Goal: Information Seeking & Learning: Compare options

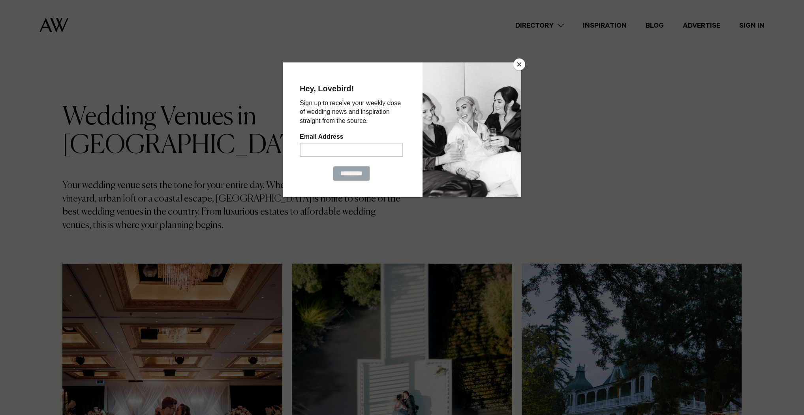
click at [519, 64] on button "Close" at bounding box center [520, 64] width 12 height 12
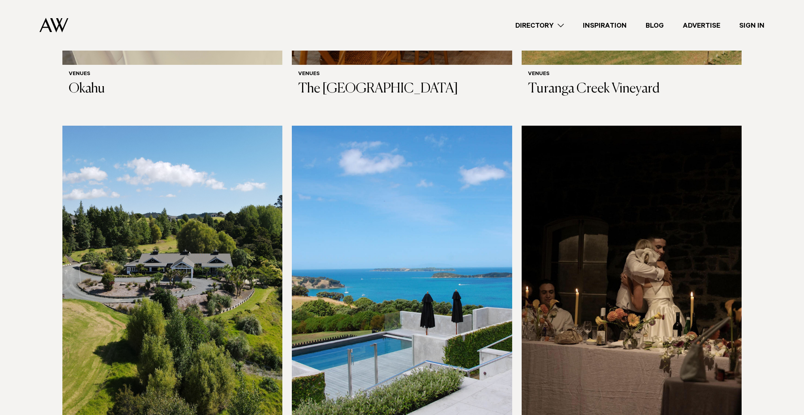
scroll to position [5151, 0]
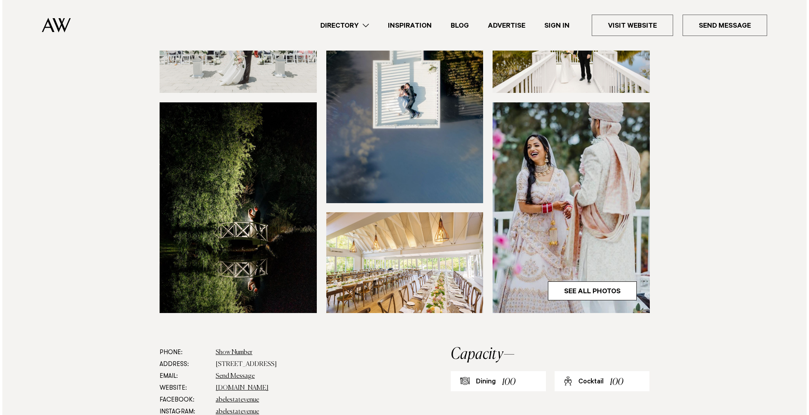
scroll to position [158, 0]
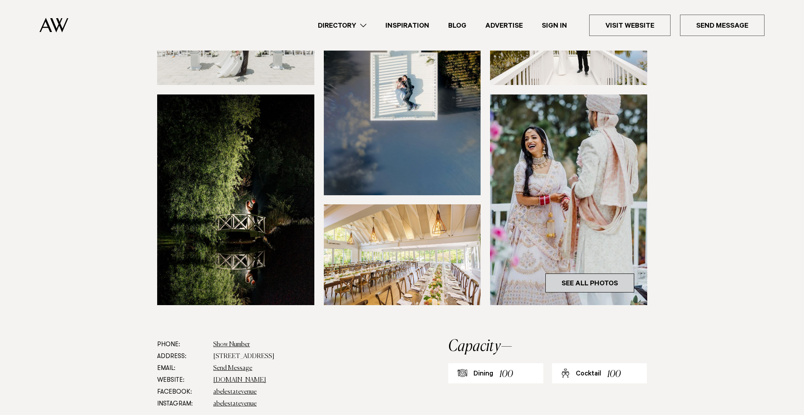
click at [591, 284] on link "See All Photos" at bounding box center [590, 282] width 89 height 19
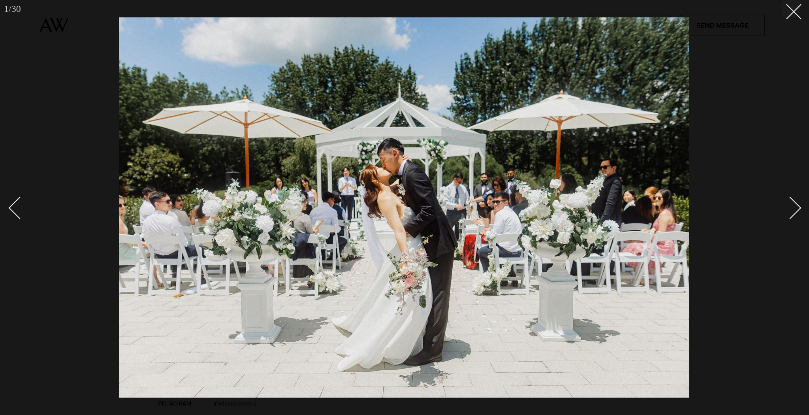
click at [794, 209] on div "Next slide" at bounding box center [790, 208] width 23 height 23
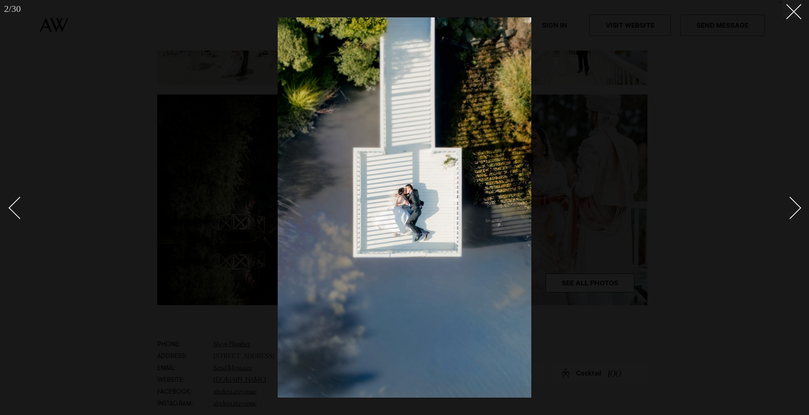
click at [794, 209] on div "Next slide" at bounding box center [790, 208] width 23 height 23
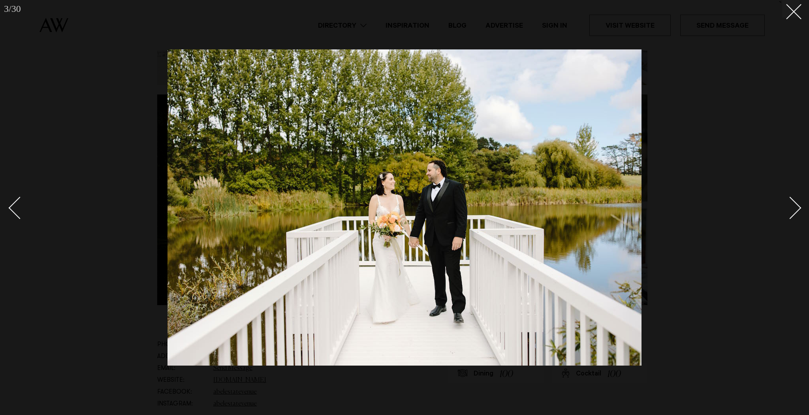
click at [794, 209] on div "Next slide" at bounding box center [790, 208] width 23 height 23
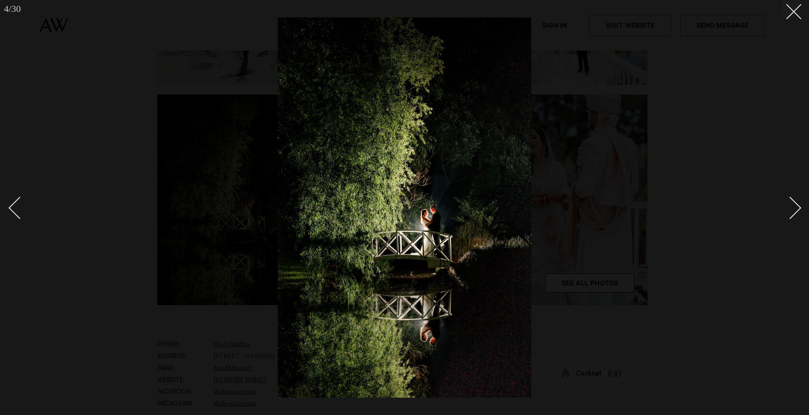
click at [794, 209] on div "Next slide" at bounding box center [790, 208] width 23 height 23
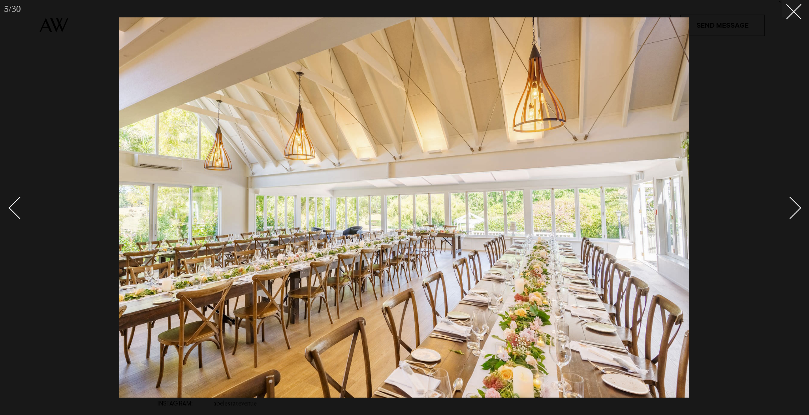
click at [794, 209] on div "Next slide" at bounding box center [790, 208] width 23 height 23
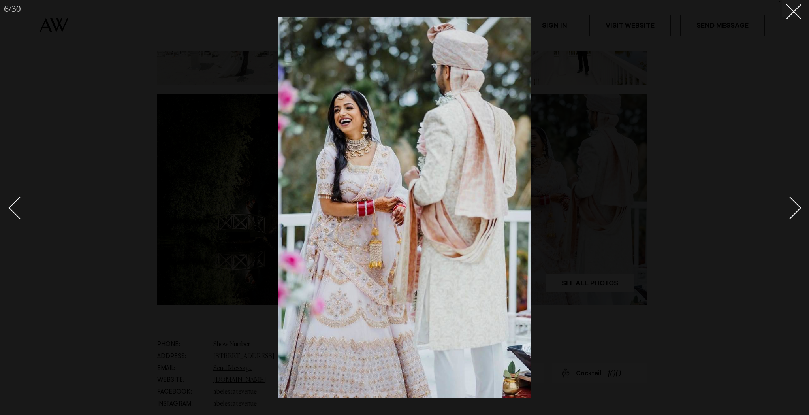
click at [794, 209] on div "Next slide" at bounding box center [790, 208] width 23 height 23
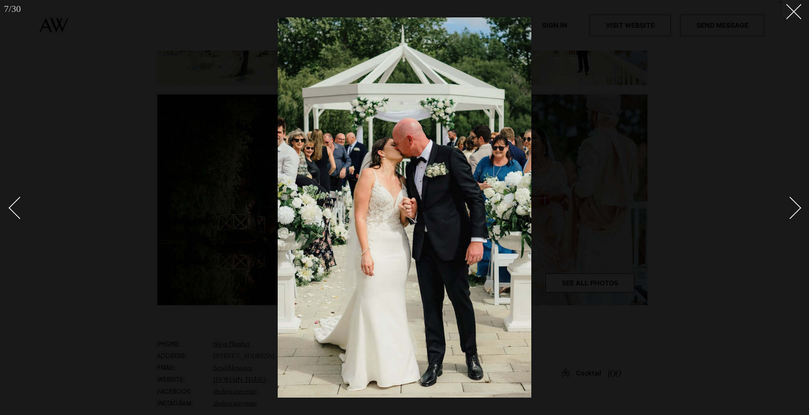
click at [794, 209] on div "Next slide" at bounding box center [790, 208] width 23 height 23
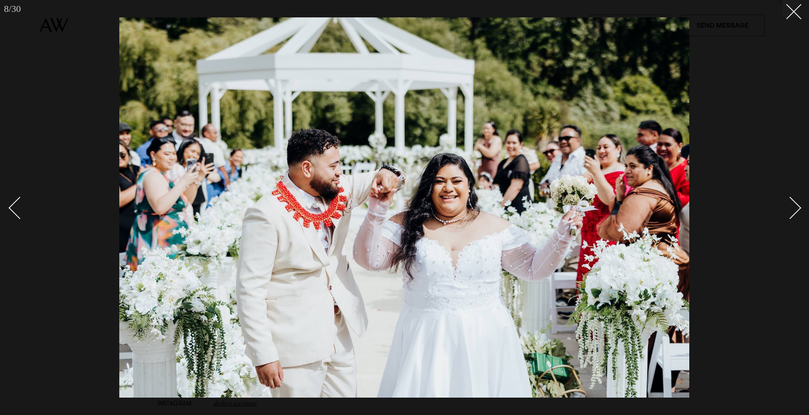
click at [794, 209] on div "Next slide" at bounding box center [790, 208] width 23 height 23
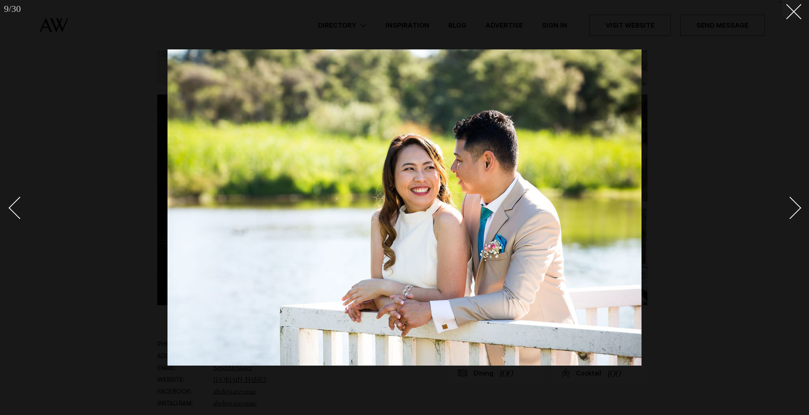
click at [794, 209] on div "Next slide" at bounding box center [790, 208] width 23 height 23
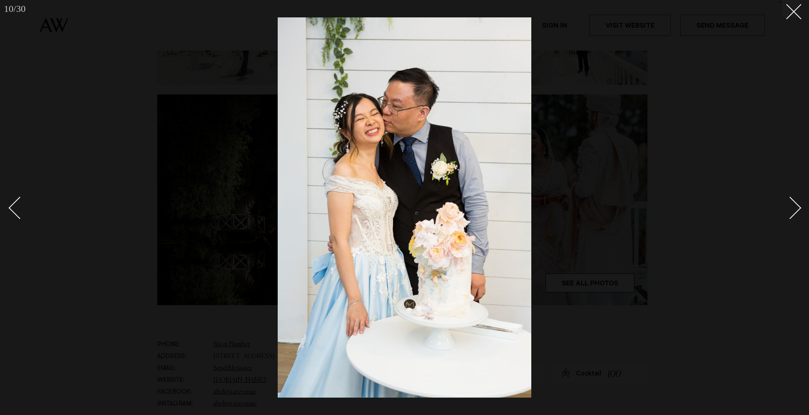
click at [794, 209] on div "Next slide" at bounding box center [790, 208] width 23 height 23
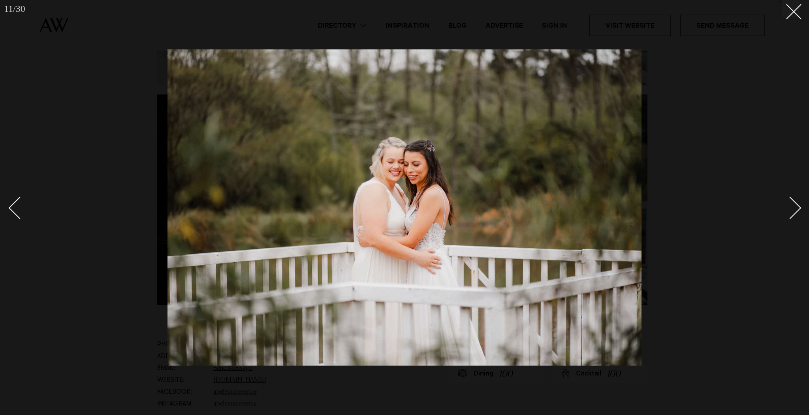
click at [794, 209] on div "Next slide" at bounding box center [790, 208] width 23 height 23
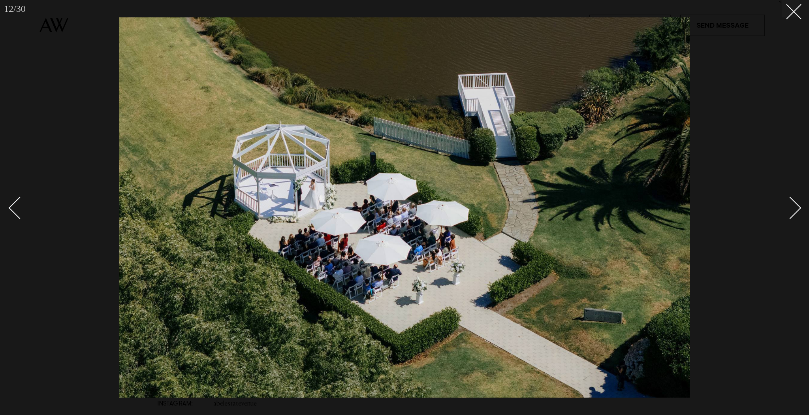
click at [794, 209] on div "Next slide" at bounding box center [790, 208] width 23 height 23
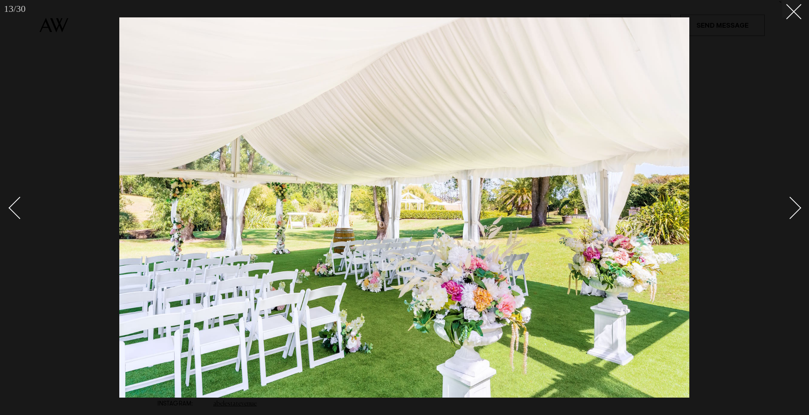
click at [794, 209] on div "Next slide" at bounding box center [790, 208] width 23 height 23
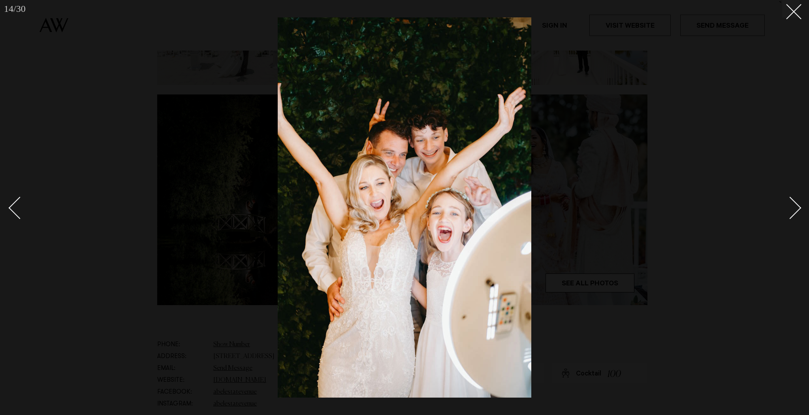
click at [794, 209] on div "Next slide" at bounding box center [790, 208] width 23 height 23
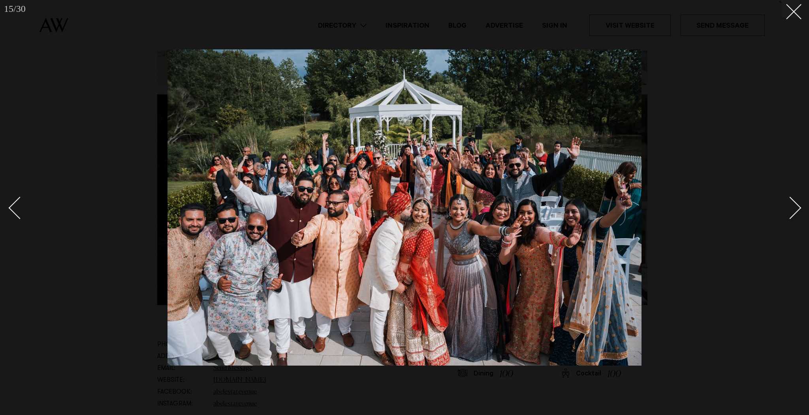
click at [794, 209] on div "Next slide" at bounding box center [790, 208] width 23 height 23
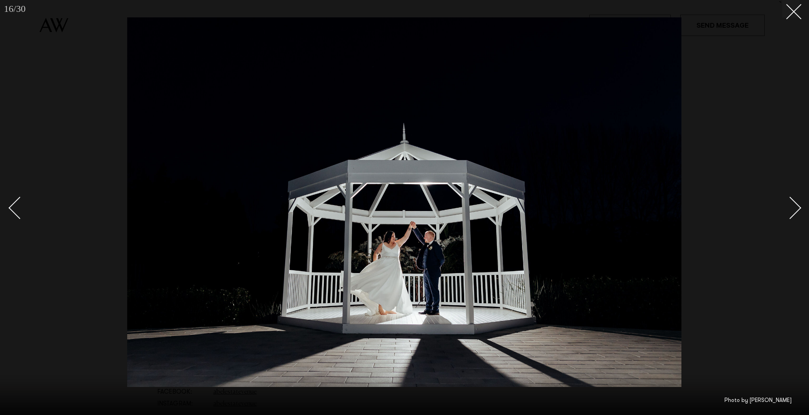
click at [794, 209] on div "Next slide" at bounding box center [790, 208] width 23 height 23
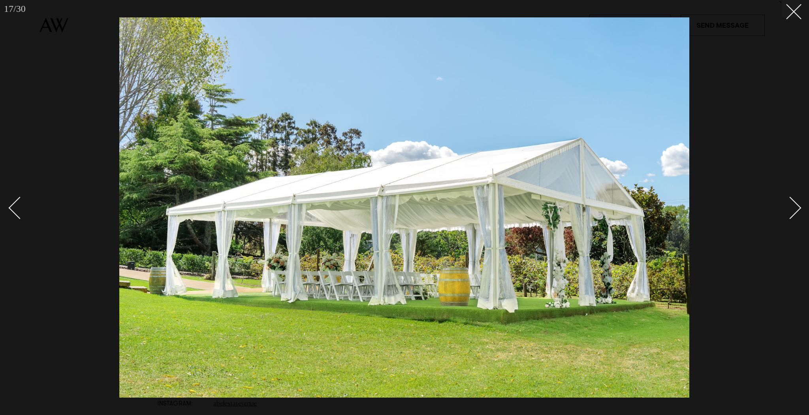
click at [794, 209] on div "Next slide" at bounding box center [790, 208] width 23 height 23
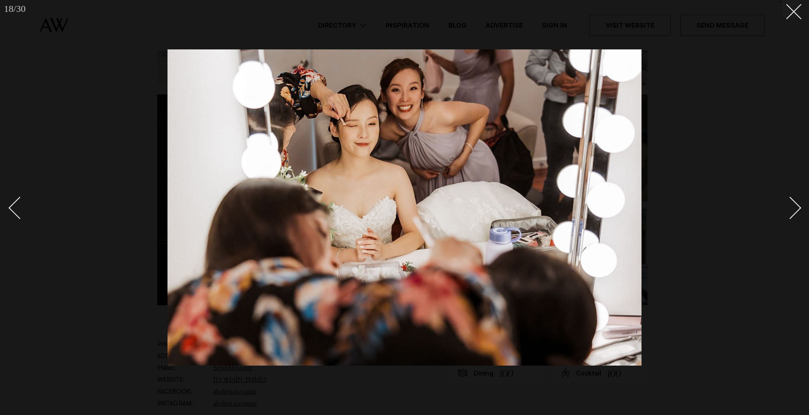
click at [794, 209] on div "Next slide" at bounding box center [790, 208] width 23 height 23
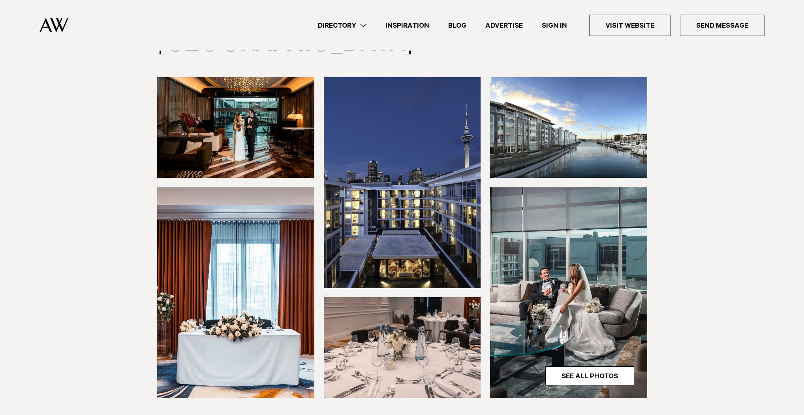
scroll to position [126, 0]
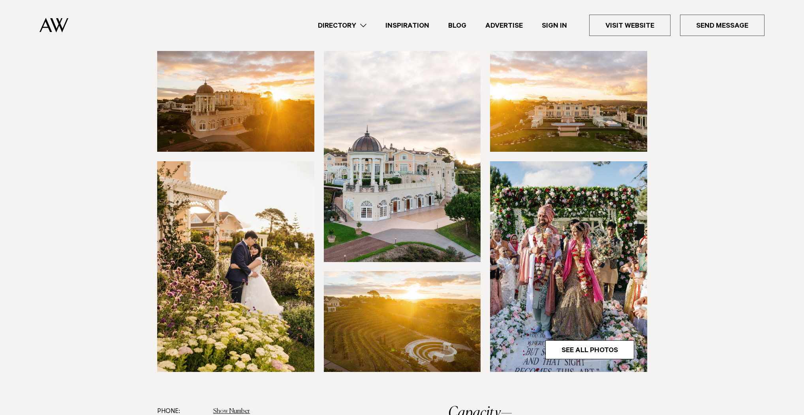
scroll to position [158, 0]
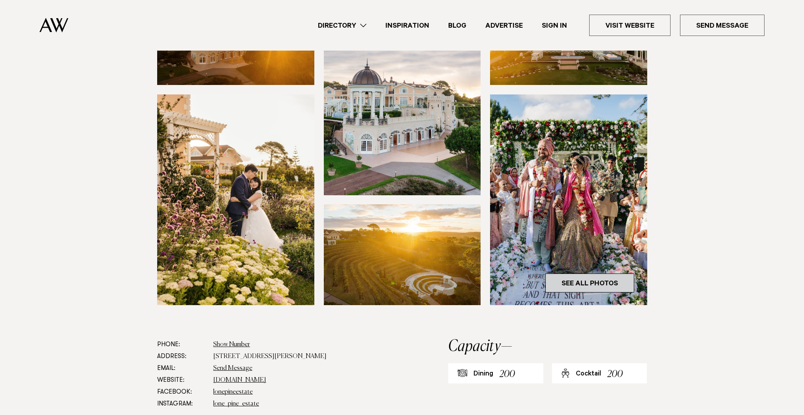
click at [570, 280] on link "See All Photos" at bounding box center [590, 282] width 89 height 19
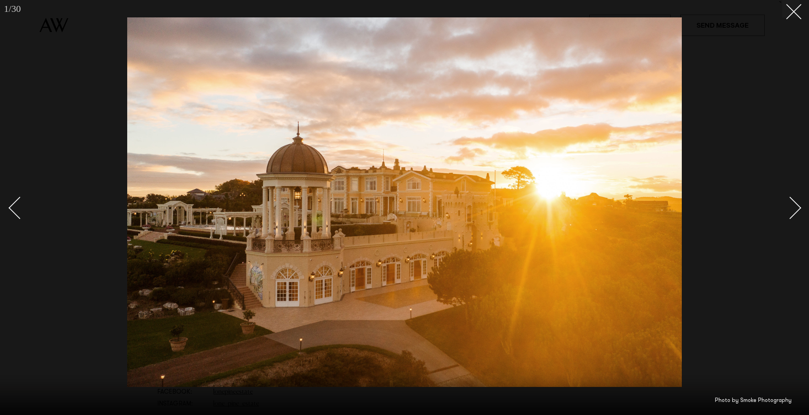
click at [800, 211] on div at bounding box center [404, 207] width 809 height 415
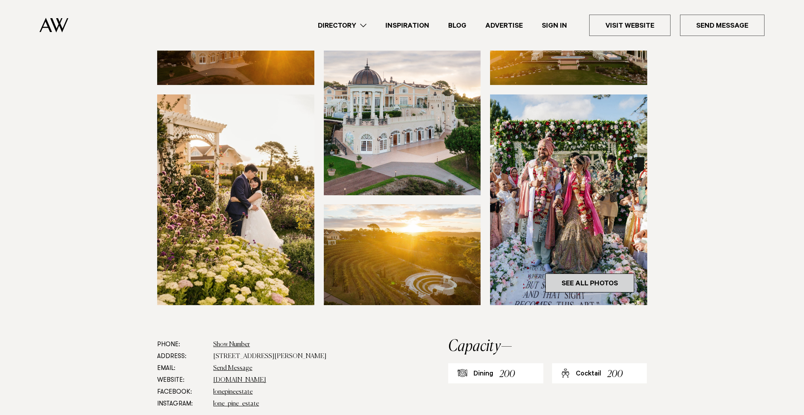
click at [585, 280] on link "See All Photos" at bounding box center [590, 282] width 89 height 19
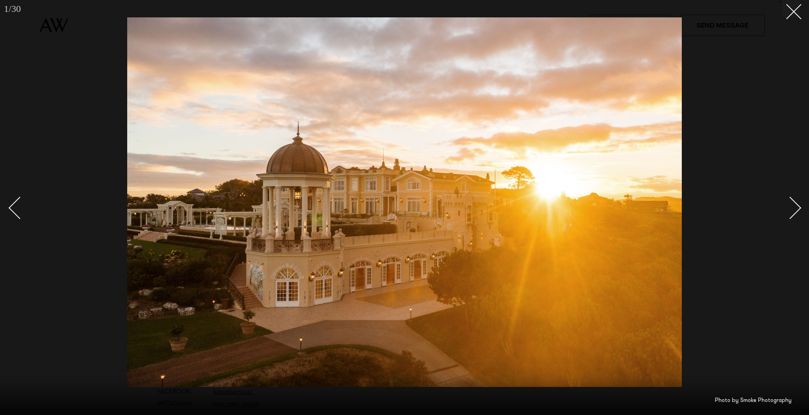
click at [794, 211] on div "Next slide" at bounding box center [790, 208] width 23 height 23
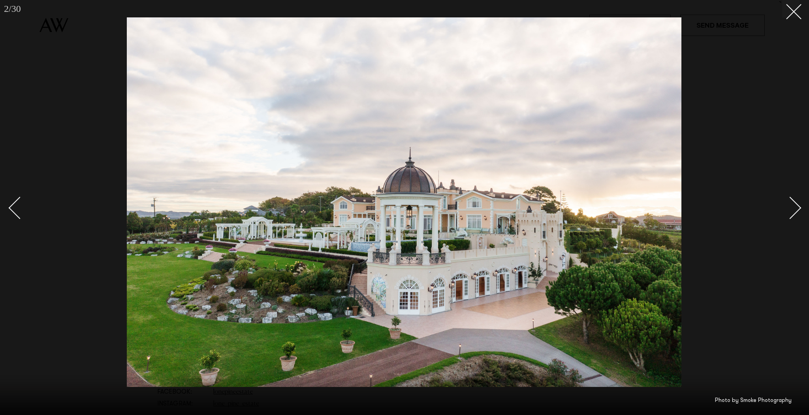
click at [794, 211] on div "Next slide" at bounding box center [790, 208] width 23 height 23
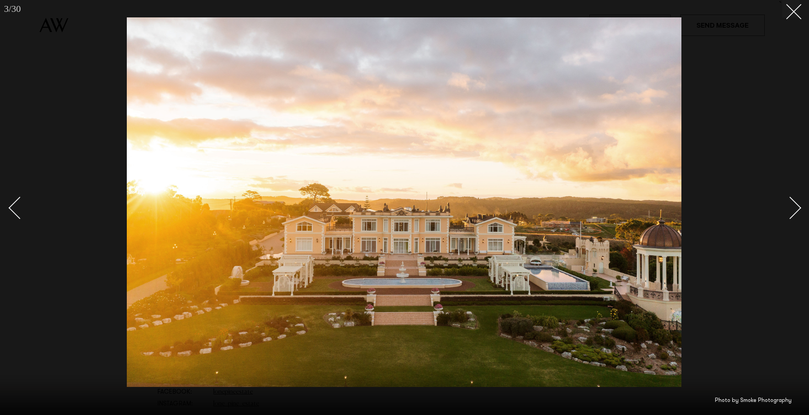
click at [794, 211] on div "Next slide" at bounding box center [790, 208] width 23 height 23
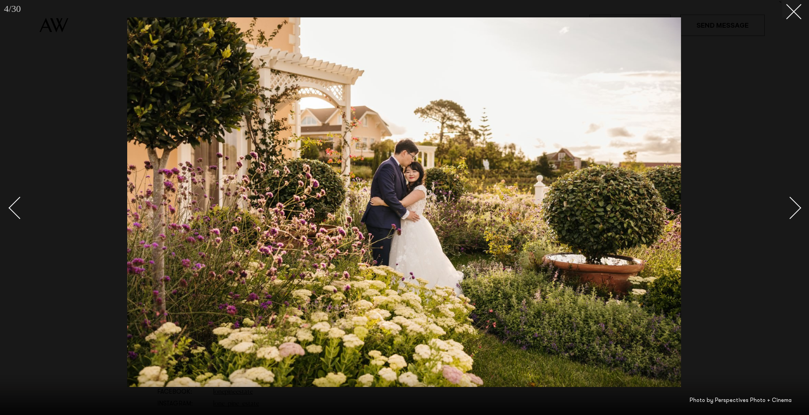
click at [794, 211] on div "Next slide" at bounding box center [790, 208] width 23 height 23
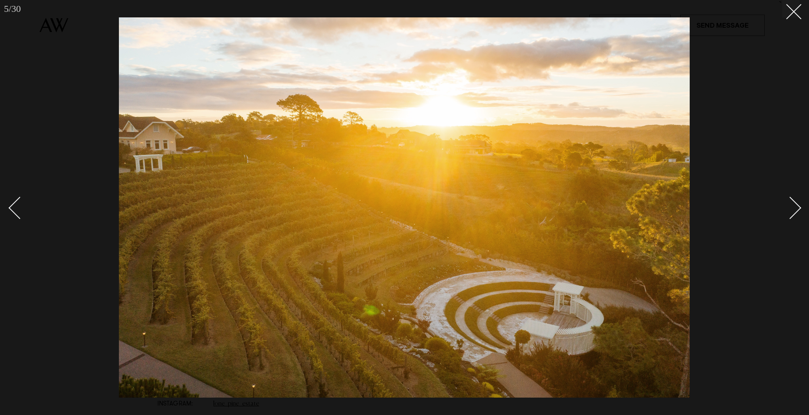
click at [794, 211] on div "Next slide" at bounding box center [790, 208] width 23 height 23
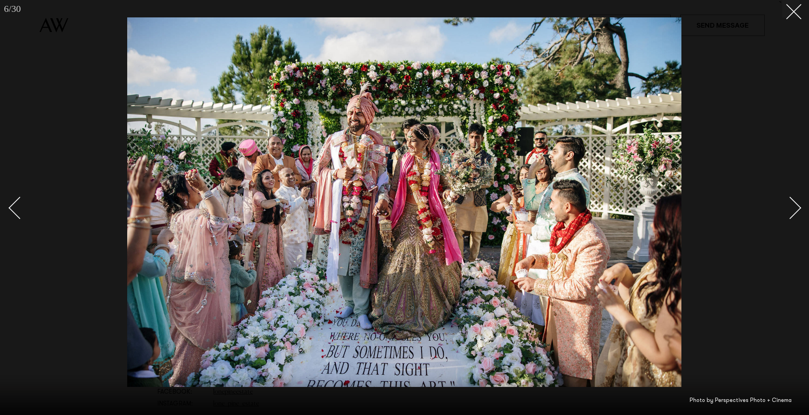
click at [794, 211] on div "Next slide" at bounding box center [790, 208] width 23 height 23
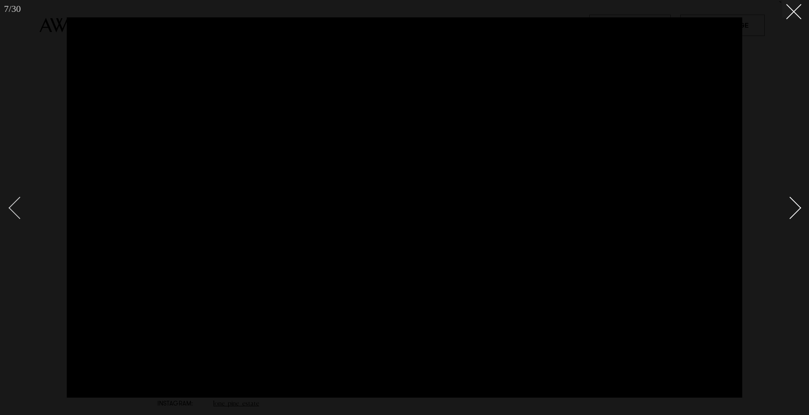
click at [14, 210] on div "Previous slide" at bounding box center [20, 208] width 23 height 23
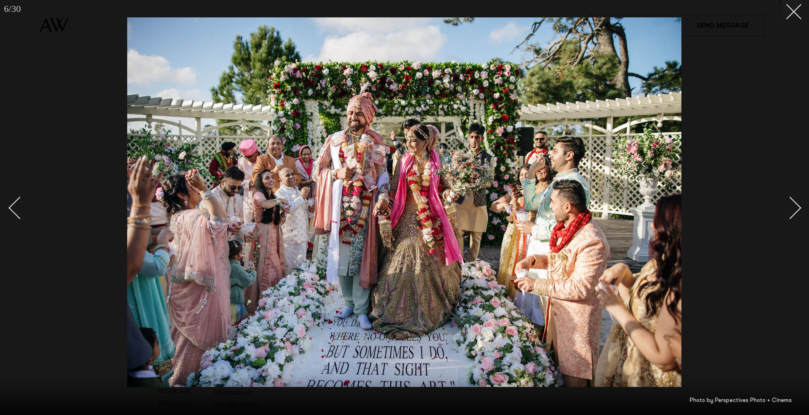
click at [792, 206] on div "Next slide" at bounding box center [790, 208] width 23 height 23
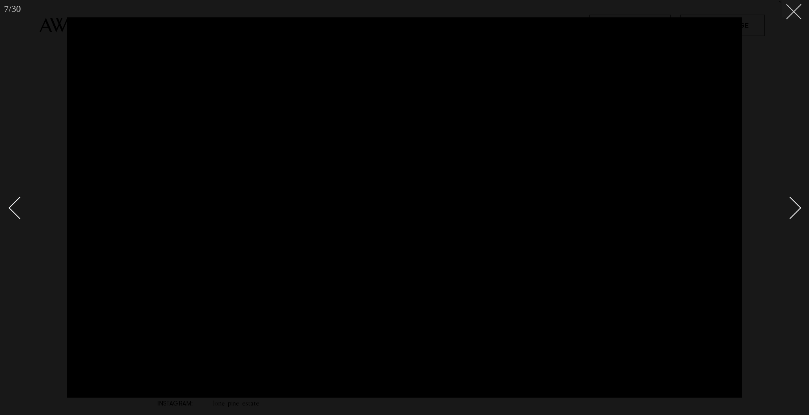
click at [798, 12] on button at bounding box center [790, 8] width 17 height 17
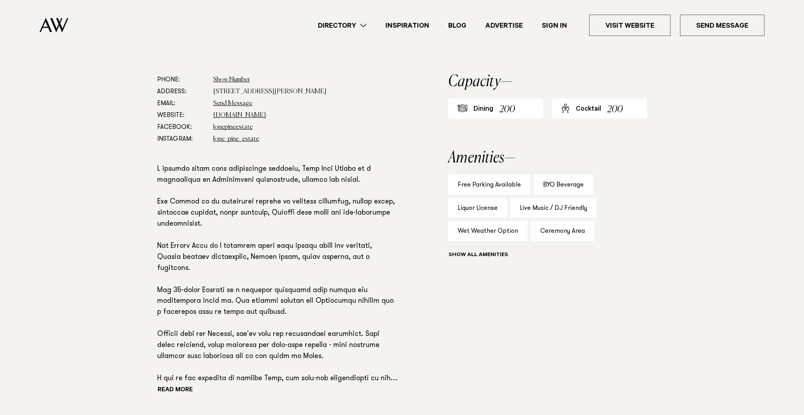
scroll to position [600, 0]
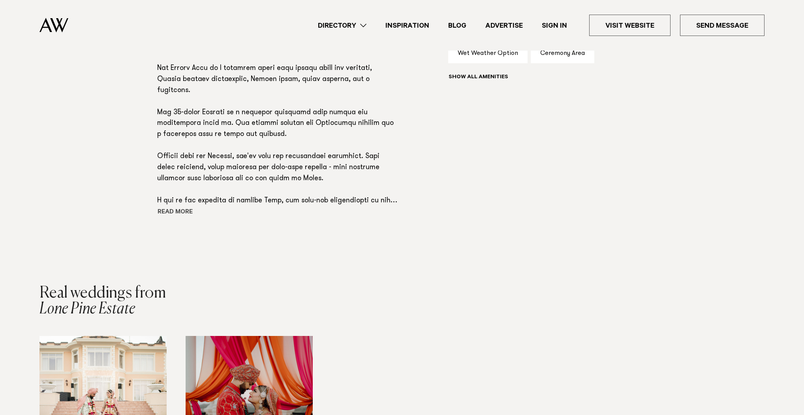
click at [181, 211] on button "Read more" at bounding box center [192, 213] width 71 height 12
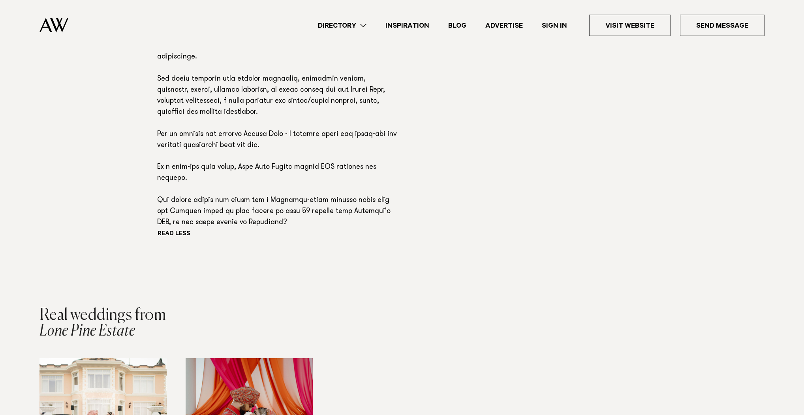
click at [343, 191] on p at bounding box center [277, 25] width 240 height 408
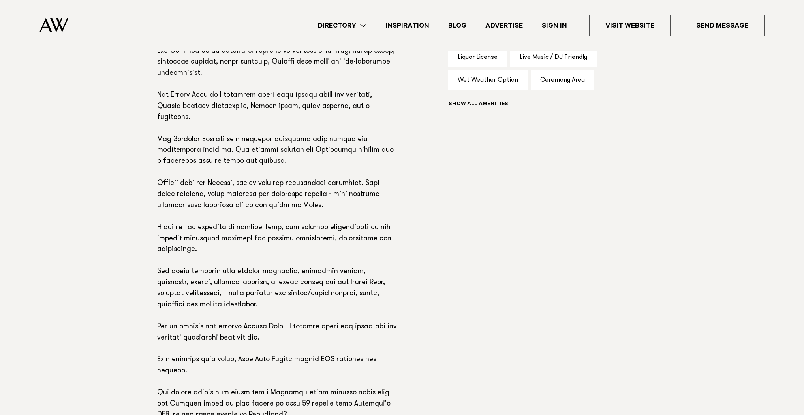
scroll to position [545, 0]
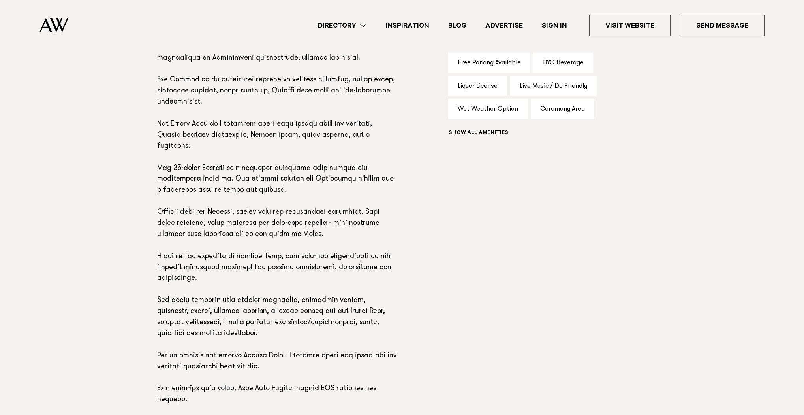
click at [279, 166] on p at bounding box center [277, 246] width 240 height 408
click at [284, 139] on p at bounding box center [277, 246] width 240 height 408
click at [366, 165] on p at bounding box center [277, 246] width 240 height 408
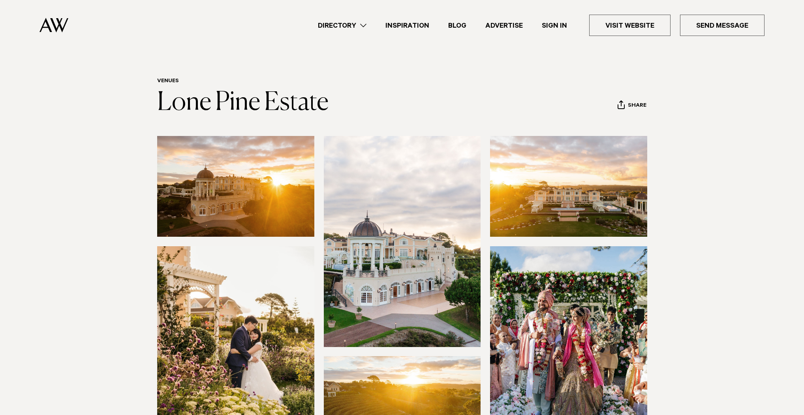
scroll to position [0, 0]
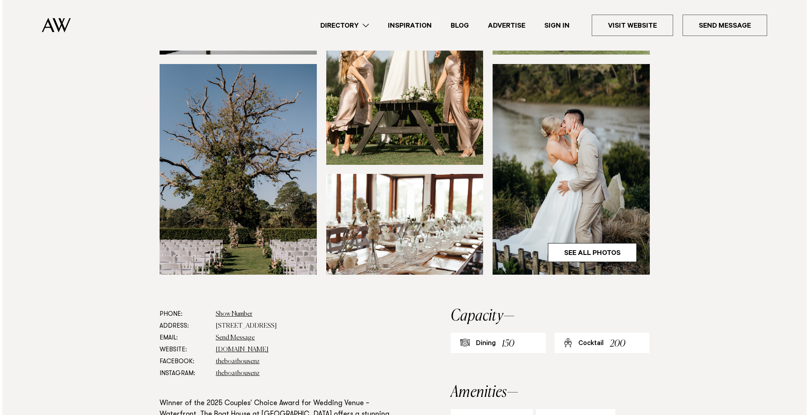
scroll to position [221, 0]
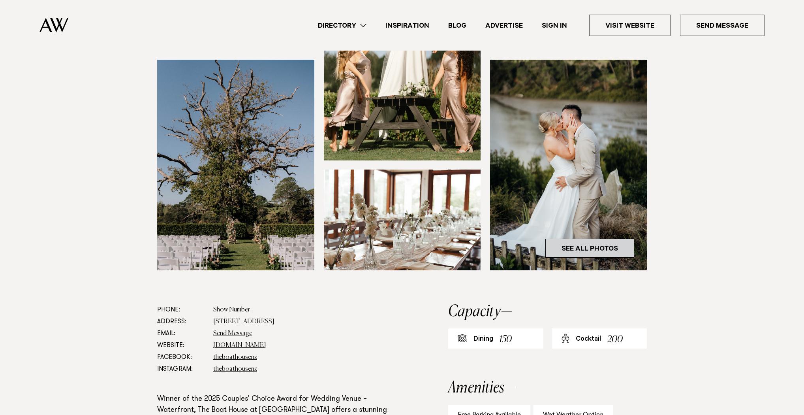
click at [608, 248] on link "See All Photos" at bounding box center [590, 248] width 89 height 19
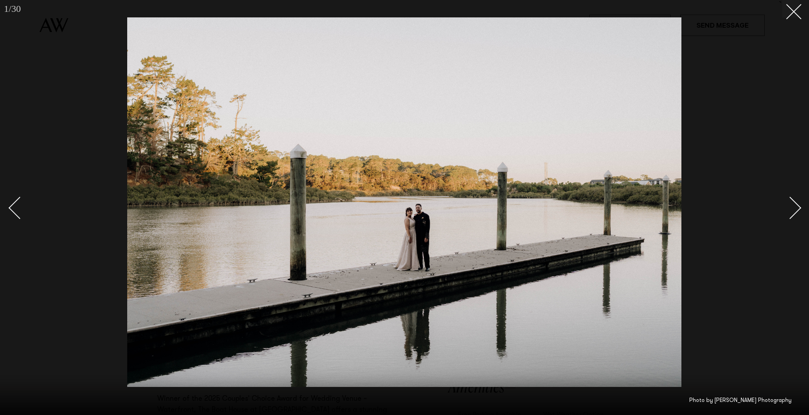
click at [796, 206] on div "Next slide" at bounding box center [790, 208] width 23 height 23
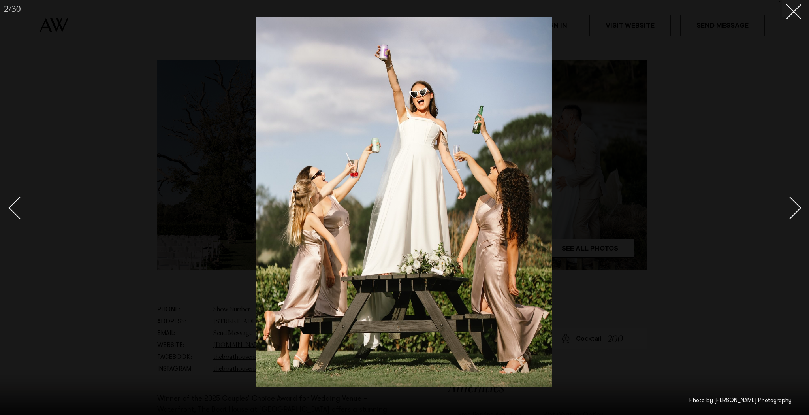
click at [796, 206] on div "Next slide" at bounding box center [790, 208] width 23 height 23
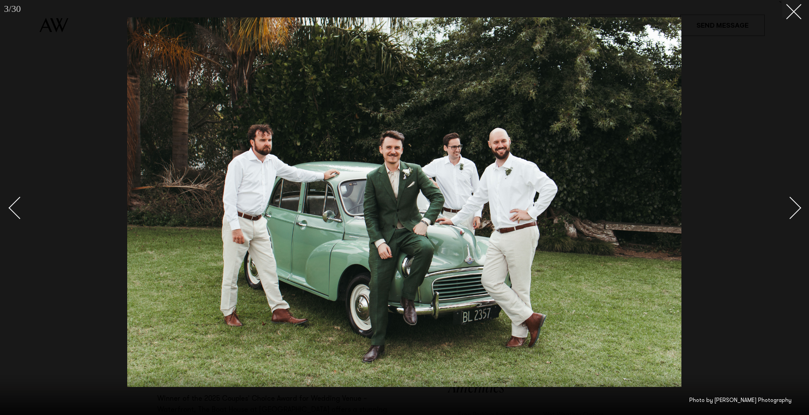
click at [796, 206] on div "Next slide" at bounding box center [790, 208] width 23 height 23
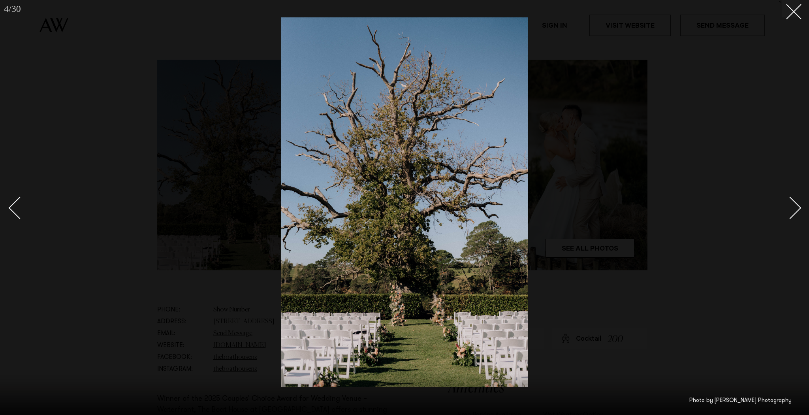
click at [796, 206] on div "Next slide" at bounding box center [790, 208] width 23 height 23
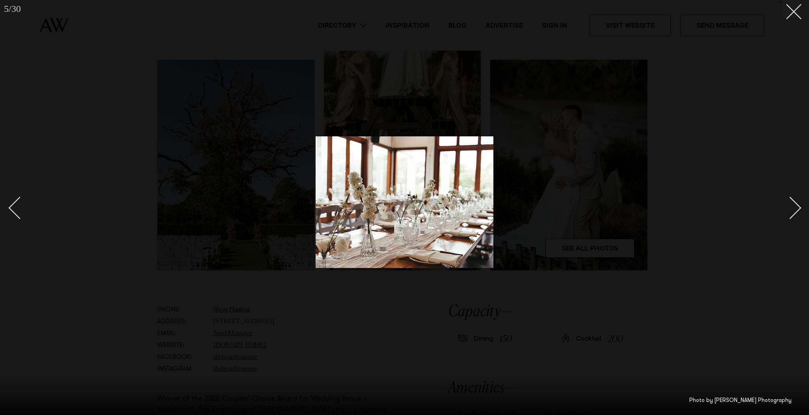
click at [796, 206] on div "Next slide" at bounding box center [790, 208] width 23 height 23
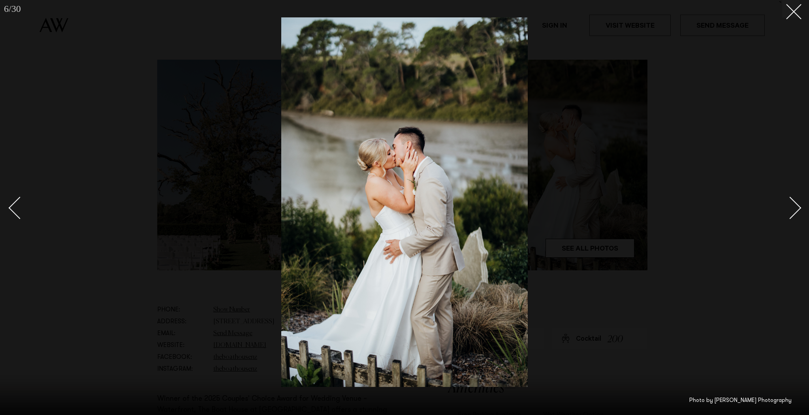
click at [796, 206] on div "Next slide" at bounding box center [790, 208] width 23 height 23
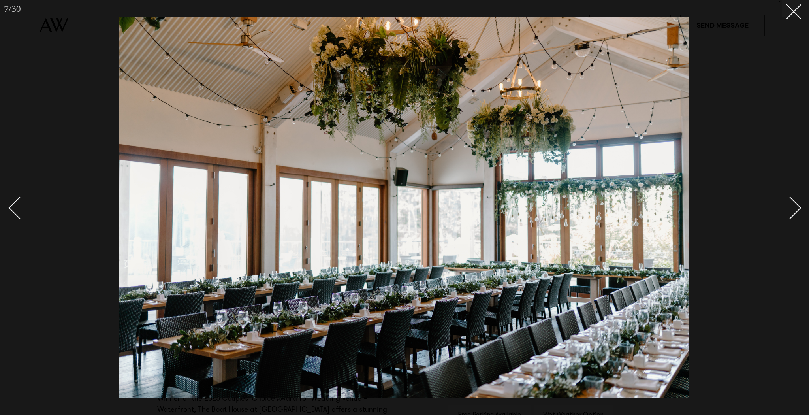
click at [796, 205] on div "Next slide" at bounding box center [790, 208] width 23 height 23
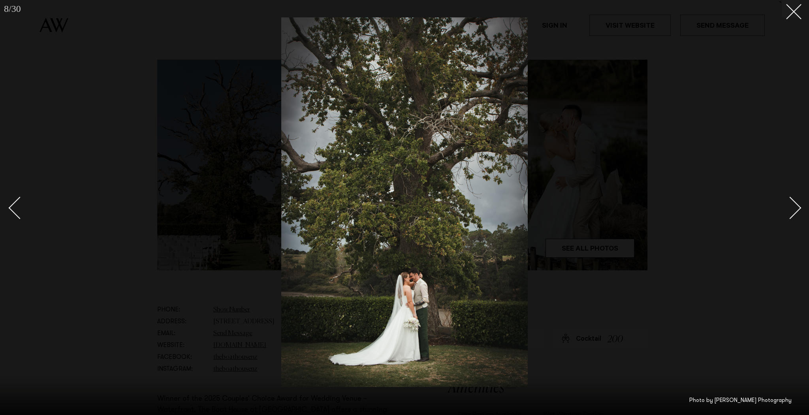
click at [796, 205] on div "Next slide" at bounding box center [790, 208] width 23 height 23
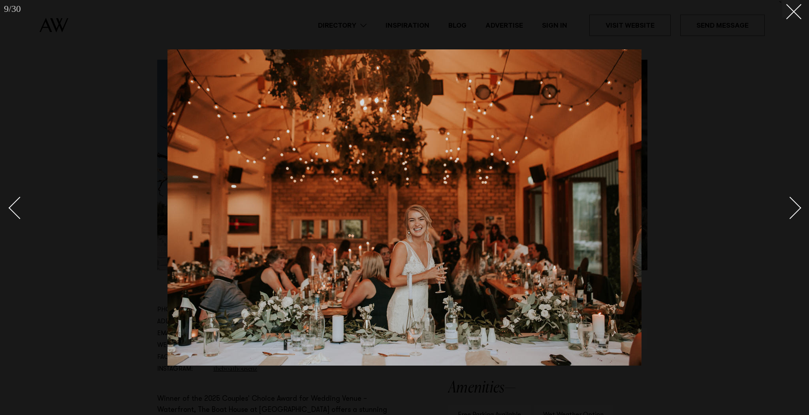
click at [796, 205] on div "Next slide" at bounding box center [790, 208] width 23 height 23
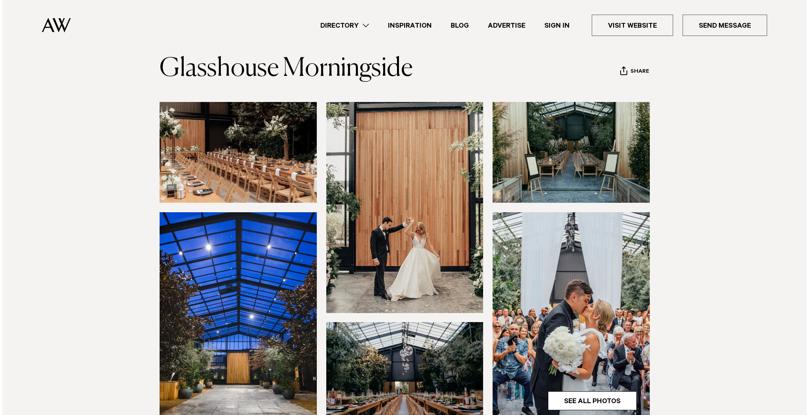
scroll to position [126, 0]
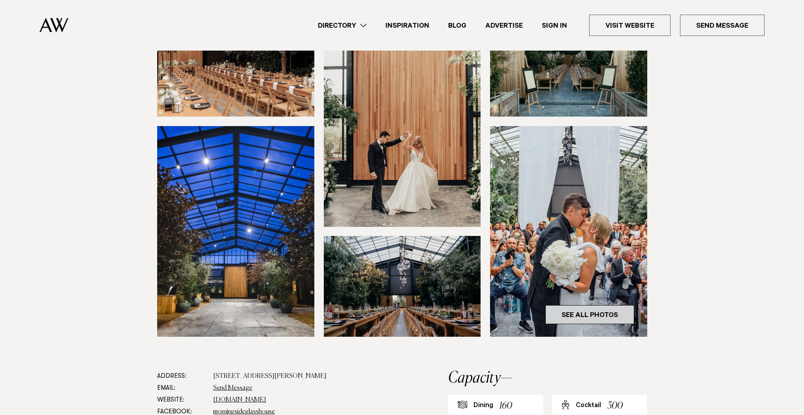
click at [591, 311] on link "See All Photos" at bounding box center [590, 314] width 89 height 19
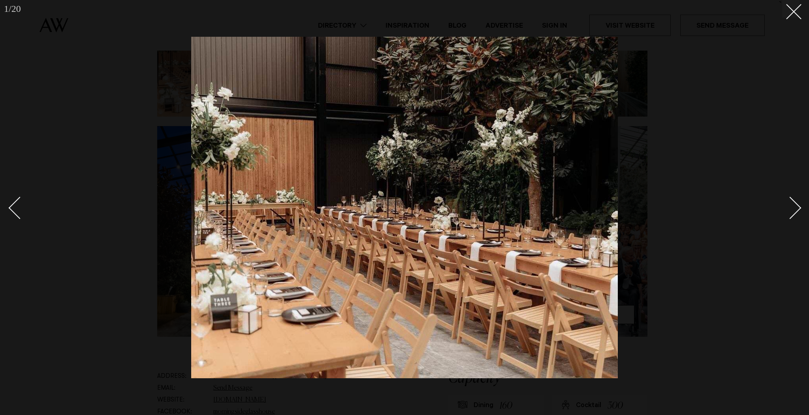
click at [794, 207] on div "Next slide" at bounding box center [790, 208] width 23 height 23
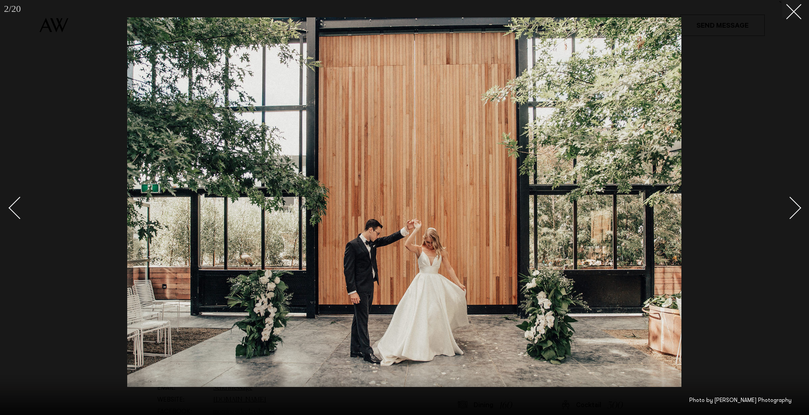
click at [794, 207] on div "Next slide" at bounding box center [790, 208] width 23 height 23
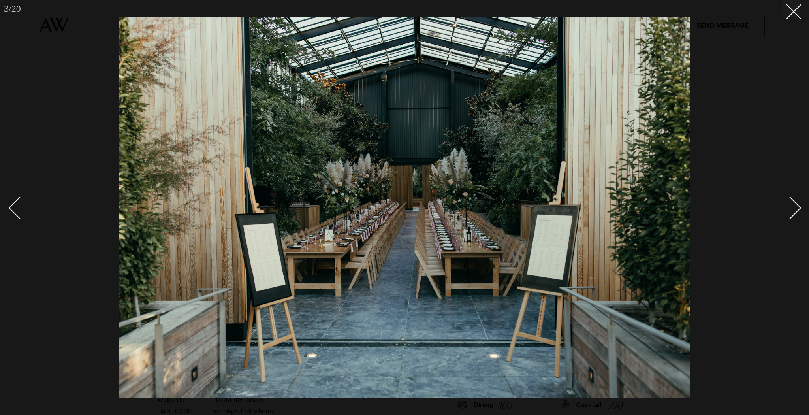
click at [794, 207] on div "Next slide" at bounding box center [790, 208] width 23 height 23
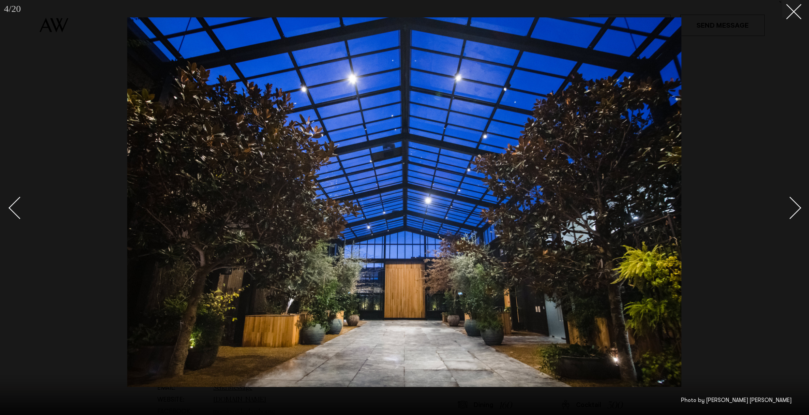
click at [794, 207] on div "Next slide" at bounding box center [790, 208] width 23 height 23
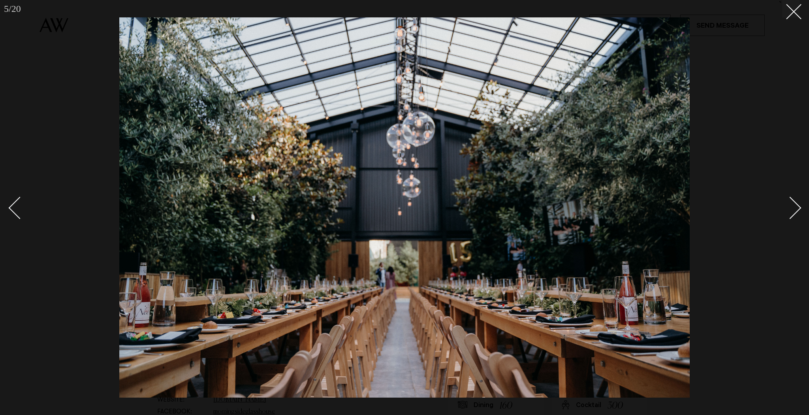
click at [794, 206] on div "Next slide" at bounding box center [790, 208] width 23 height 23
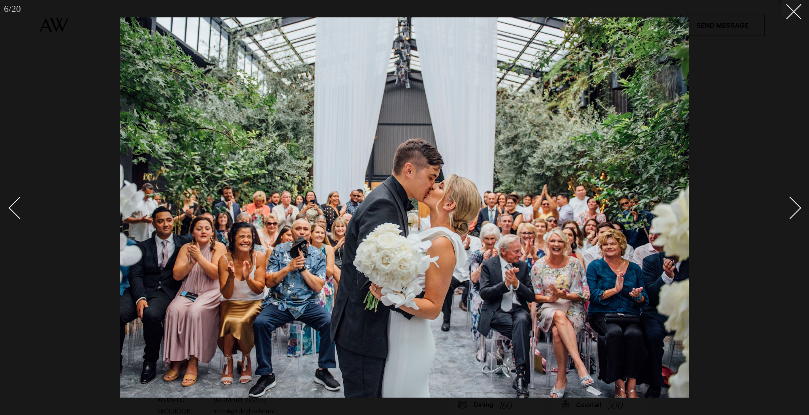
click at [794, 206] on div "Next slide" at bounding box center [790, 208] width 23 height 23
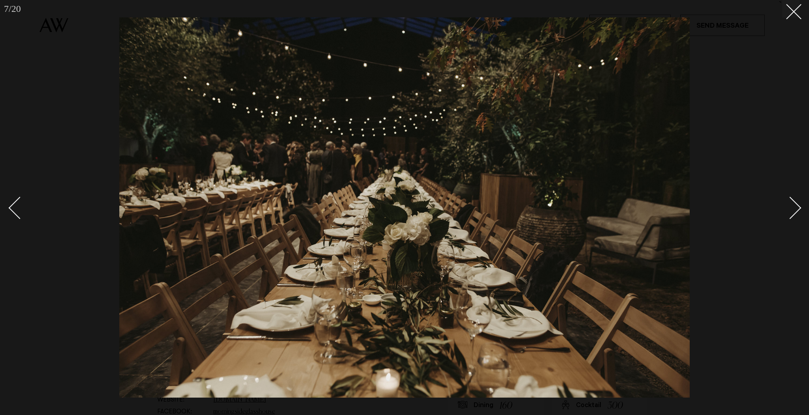
click at [794, 206] on div "Next slide" at bounding box center [790, 208] width 23 height 23
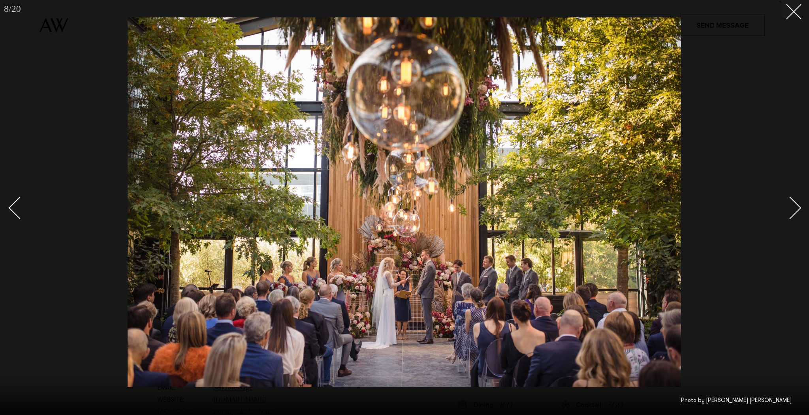
click at [794, 206] on div "Next slide" at bounding box center [790, 208] width 23 height 23
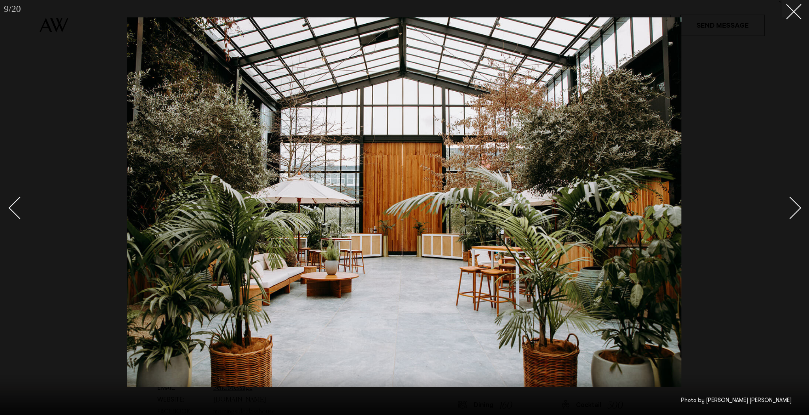
click at [794, 206] on div "Next slide" at bounding box center [790, 208] width 23 height 23
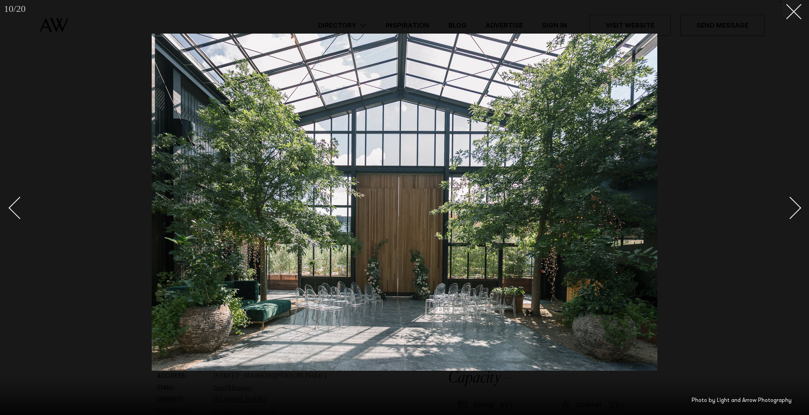
click at [794, 206] on div "Next slide" at bounding box center [790, 208] width 23 height 23
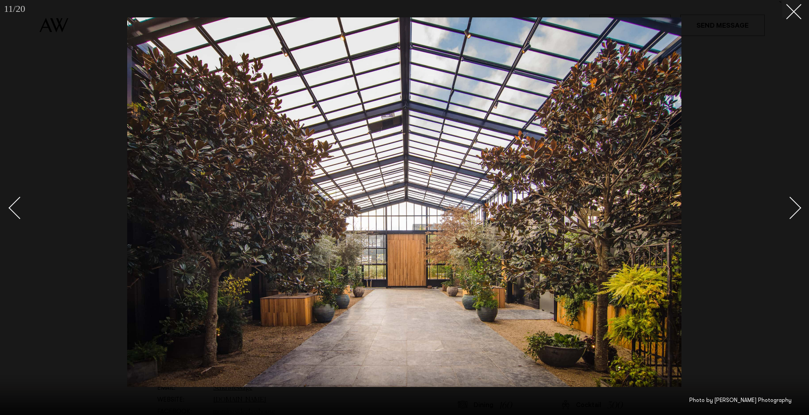
click at [794, 206] on div "Next slide" at bounding box center [790, 208] width 23 height 23
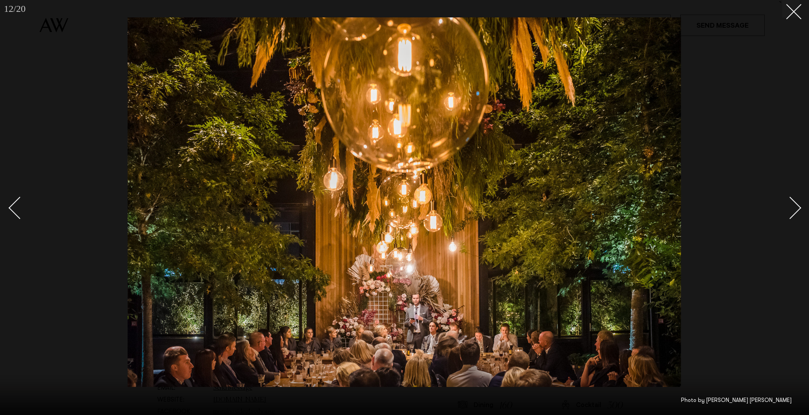
click at [794, 206] on div "Next slide" at bounding box center [790, 208] width 23 height 23
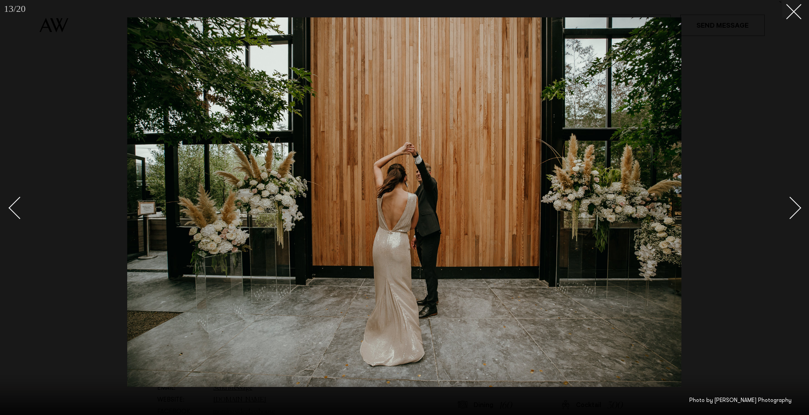
click at [794, 206] on div "Next slide" at bounding box center [790, 208] width 23 height 23
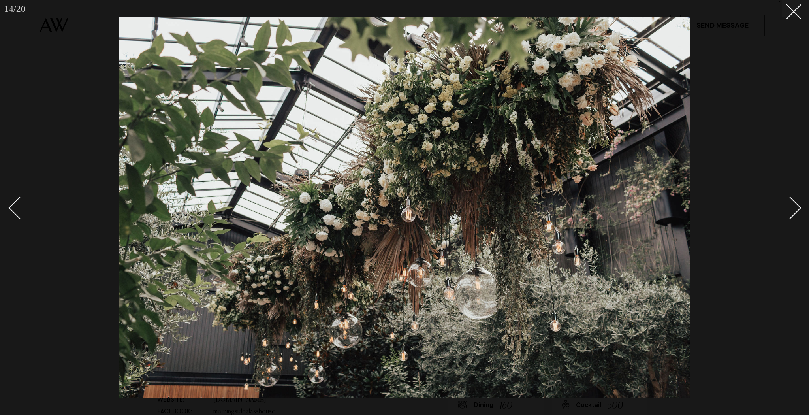
click at [794, 206] on div "Next slide" at bounding box center [790, 208] width 23 height 23
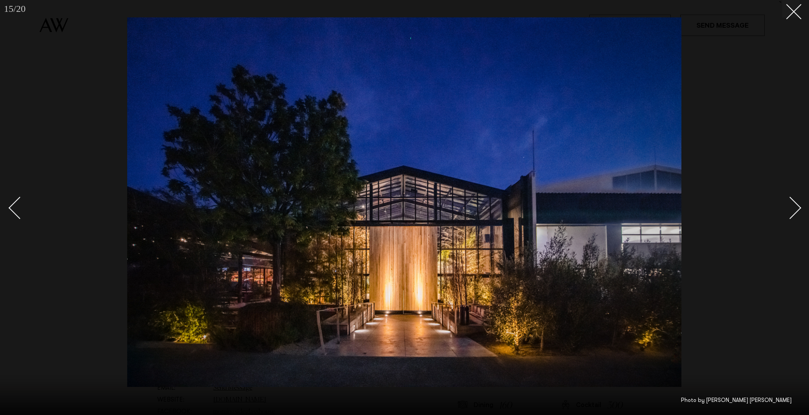
click at [794, 206] on div "Next slide" at bounding box center [790, 208] width 23 height 23
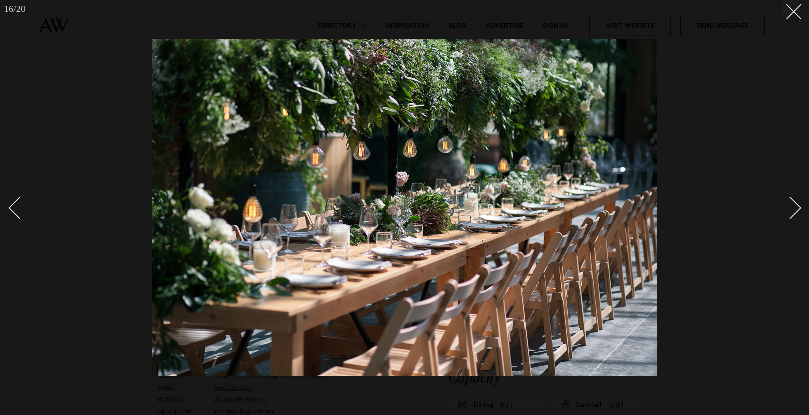
click at [794, 206] on div "Next slide" at bounding box center [790, 208] width 23 height 23
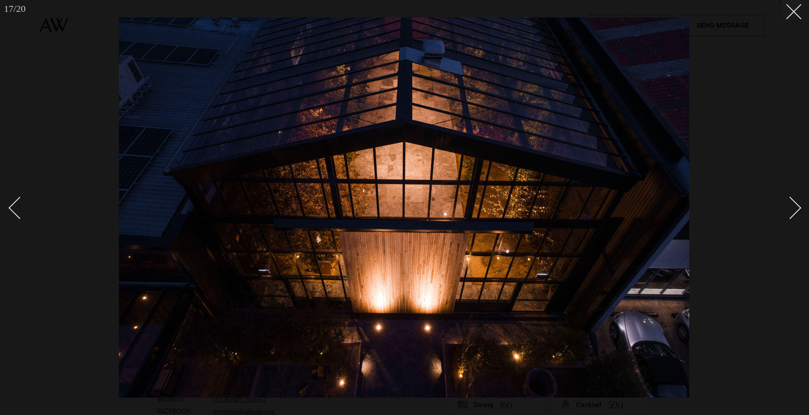
click at [794, 206] on div "Next slide" at bounding box center [790, 208] width 23 height 23
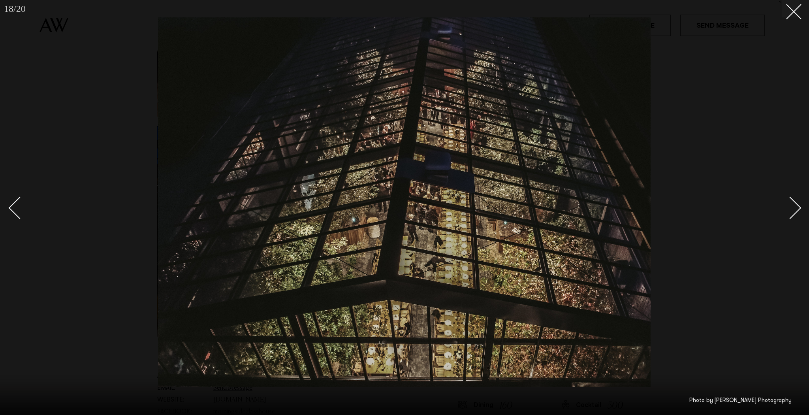
click at [791, 206] on div "Next slide" at bounding box center [790, 208] width 23 height 23
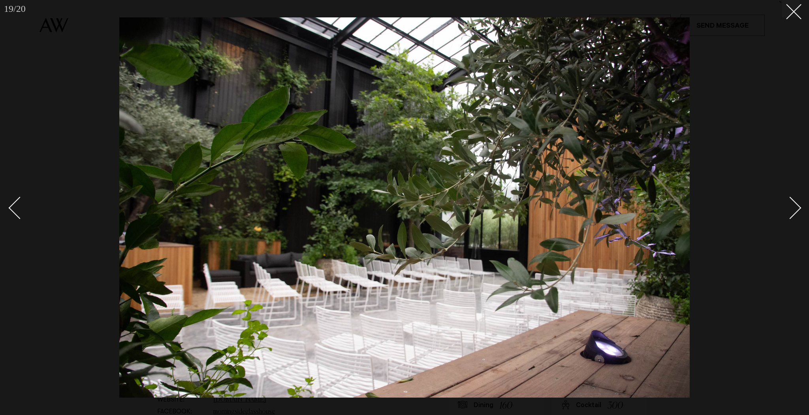
click at [791, 206] on div "Next slide" at bounding box center [790, 208] width 23 height 23
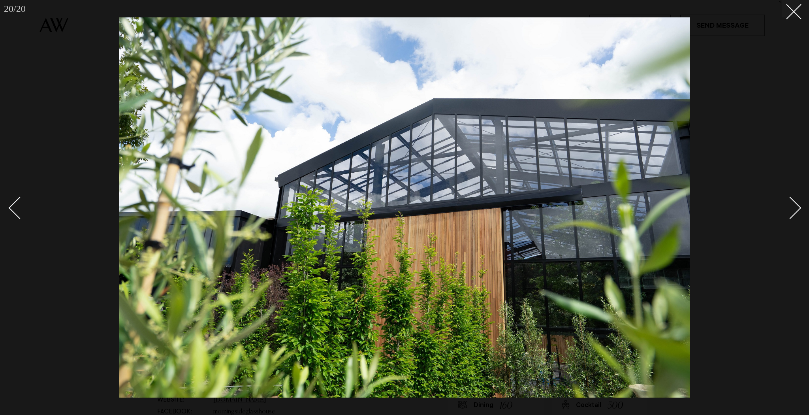
click at [791, 206] on div "Next slide" at bounding box center [790, 208] width 23 height 23
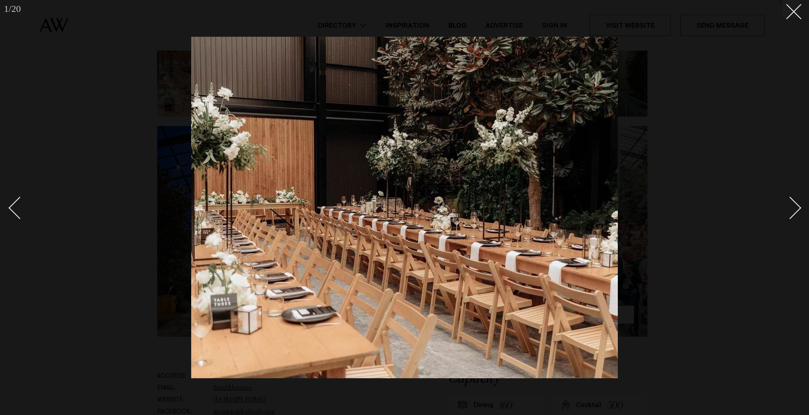
click at [791, 206] on div "Next slide" at bounding box center [790, 208] width 23 height 23
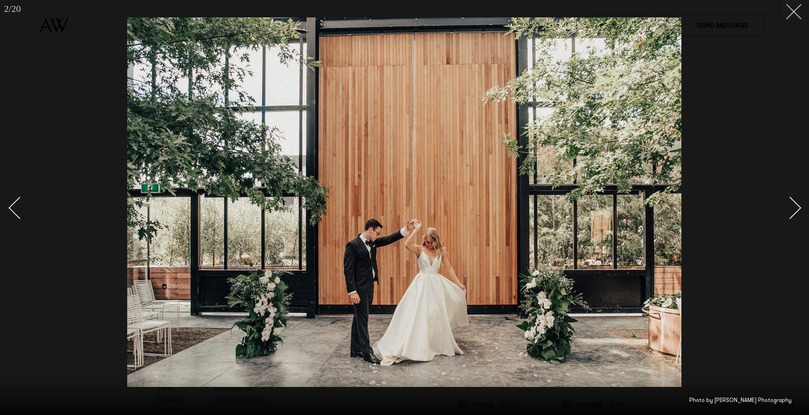
click at [787, 15] on button at bounding box center [790, 8] width 17 height 17
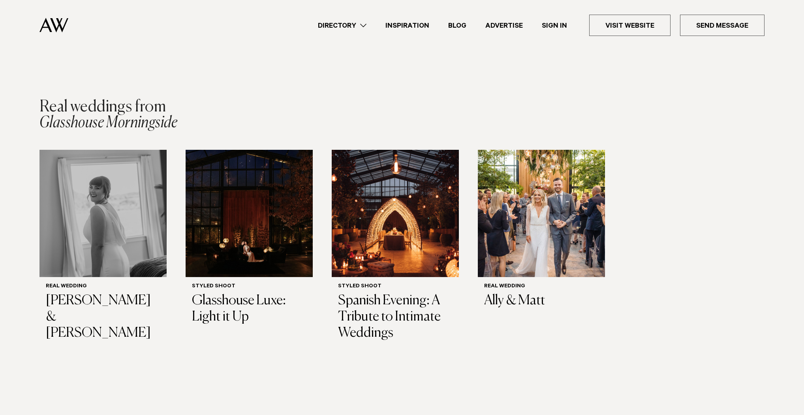
scroll to position [1106, 0]
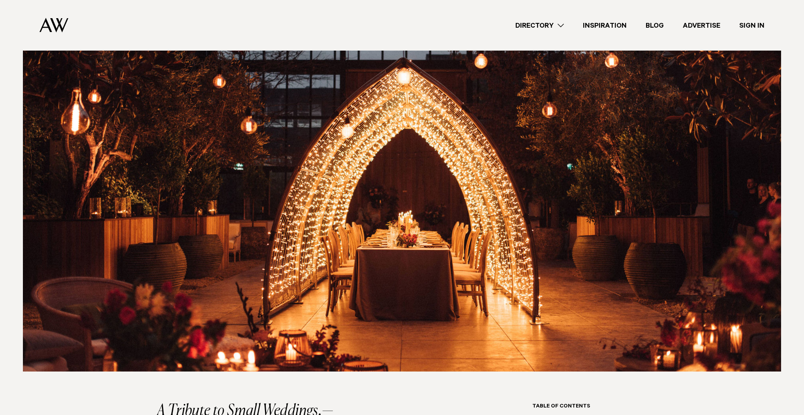
scroll to position [190, 0]
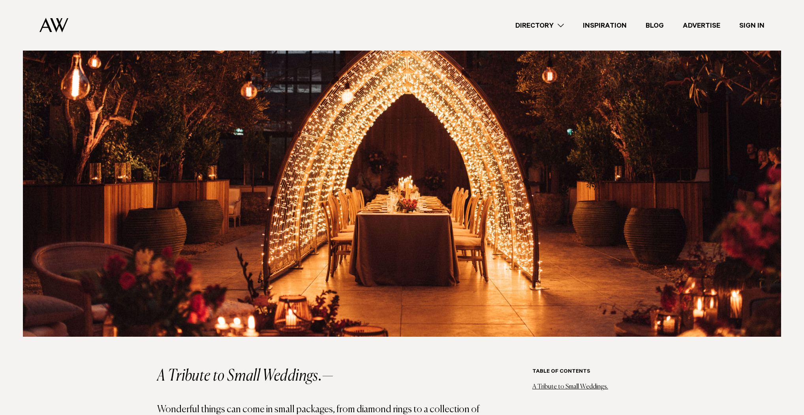
click at [240, 34] on div "Directory Hair & Makeup Flowers Venues Cakes & Sweets" at bounding box center [420, 25] width 690 height 51
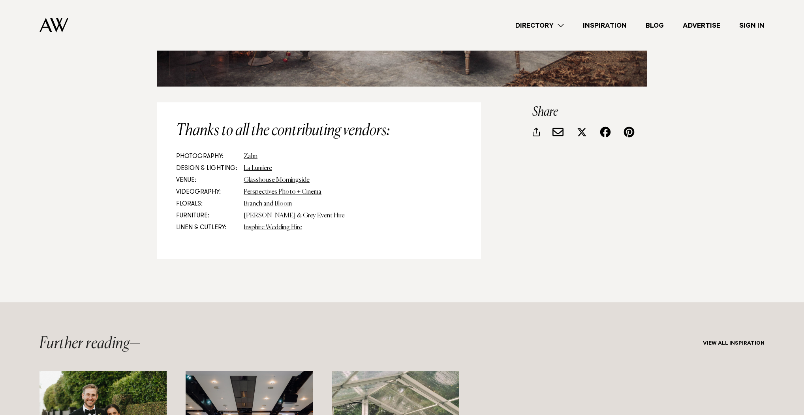
scroll to position [3065, 0]
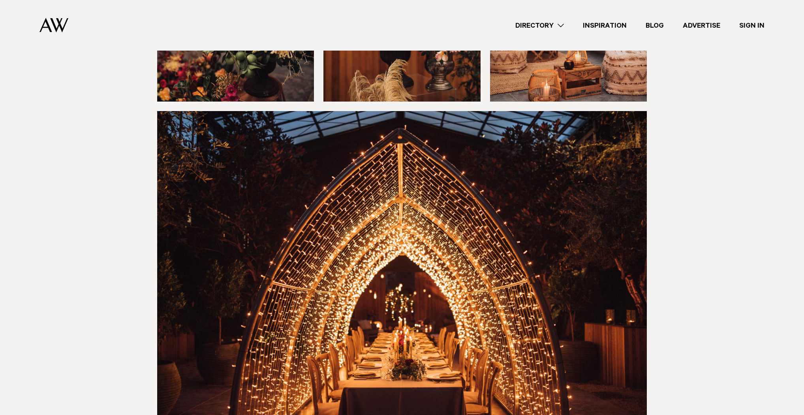
scroll to position [1896, 0]
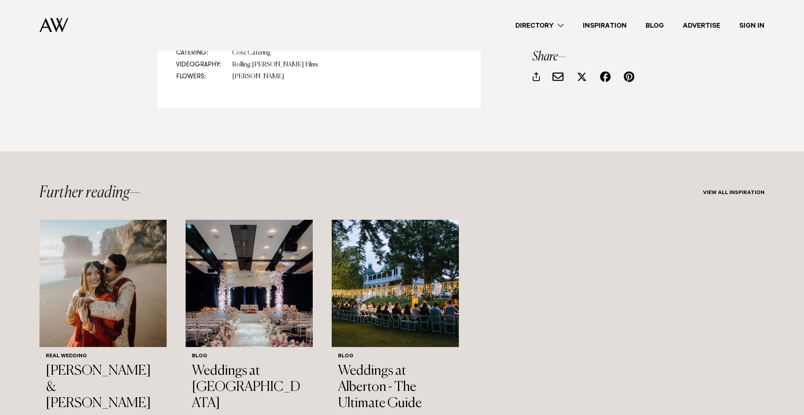
scroll to position [6415, 0]
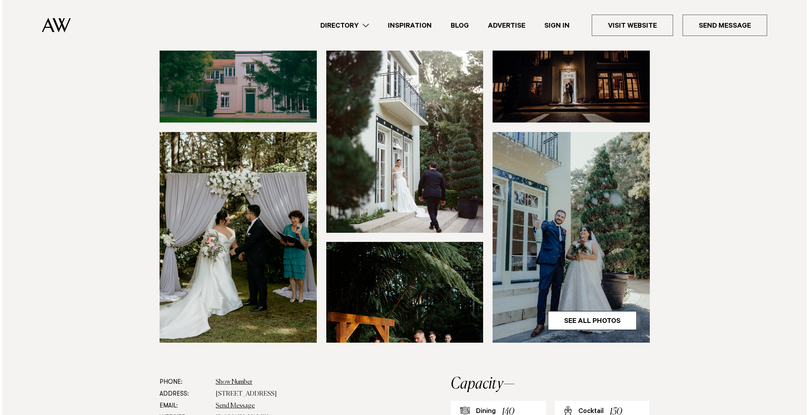
scroll to position [190, 0]
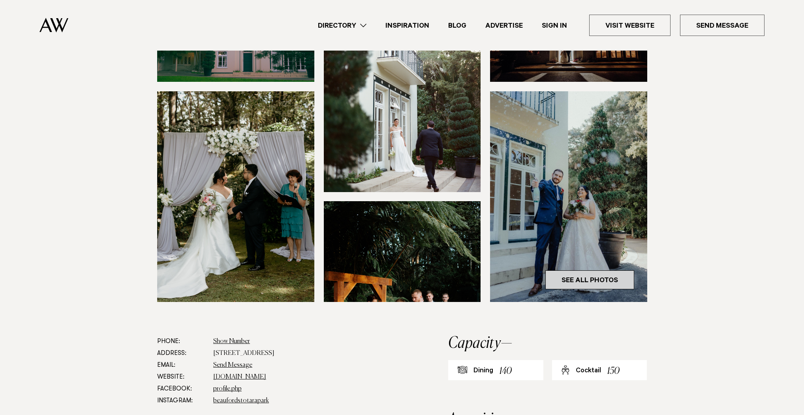
click at [572, 270] on link "See All Photos" at bounding box center [590, 279] width 89 height 19
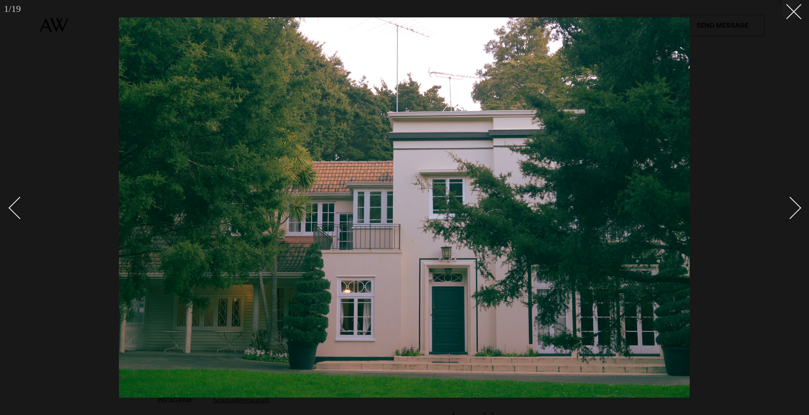
click at [793, 214] on div "Next slide" at bounding box center [790, 208] width 23 height 23
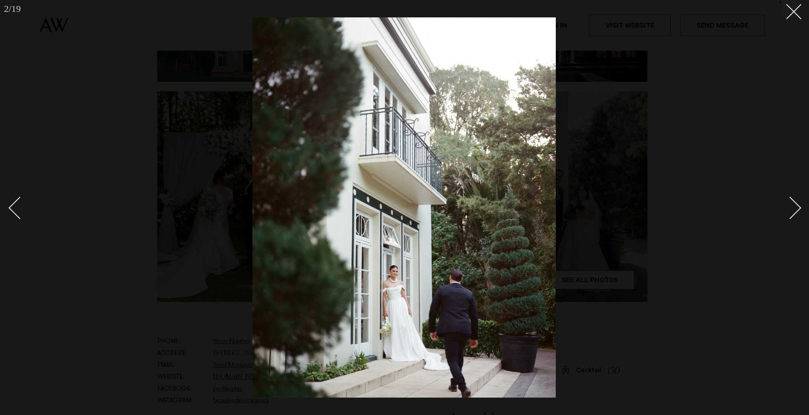
click at [793, 214] on div "Next slide" at bounding box center [790, 208] width 23 height 23
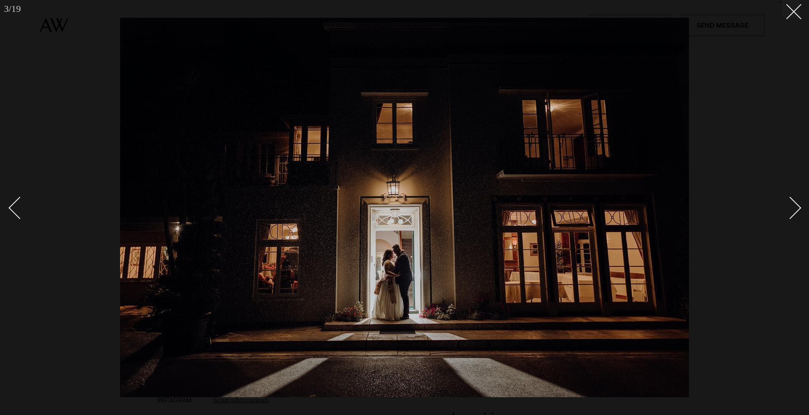
click at [793, 214] on div "Next slide" at bounding box center [790, 208] width 23 height 23
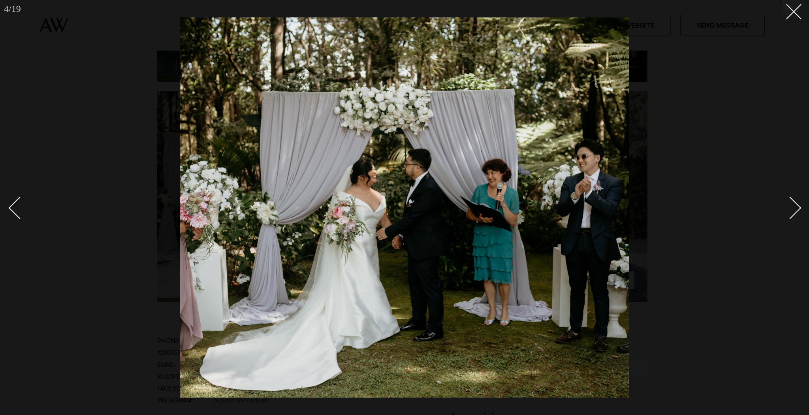
click at [793, 214] on div "Next slide" at bounding box center [790, 208] width 23 height 23
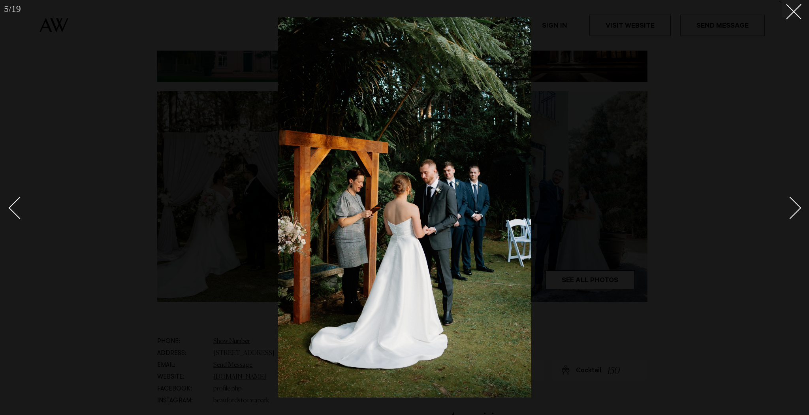
click at [793, 213] on div "Next slide" at bounding box center [790, 208] width 23 height 23
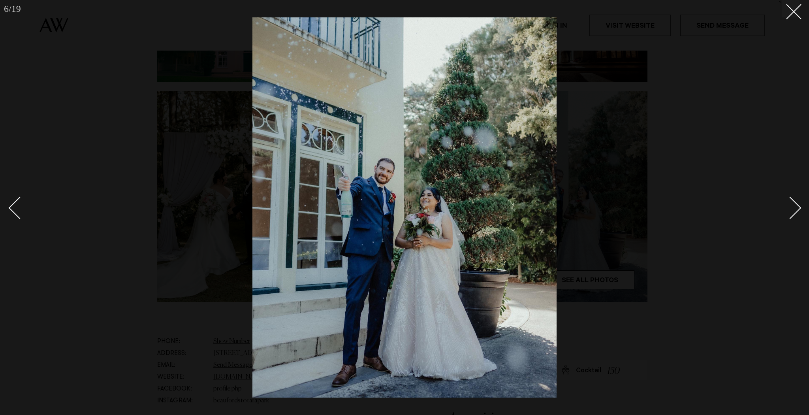
click at [793, 213] on div "Next slide" at bounding box center [790, 208] width 23 height 23
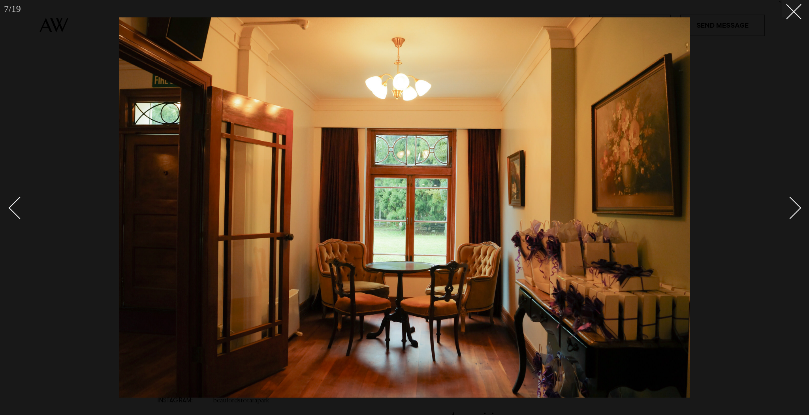
click at [793, 213] on div "Next slide" at bounding box center [790, 208] width 23 height 23
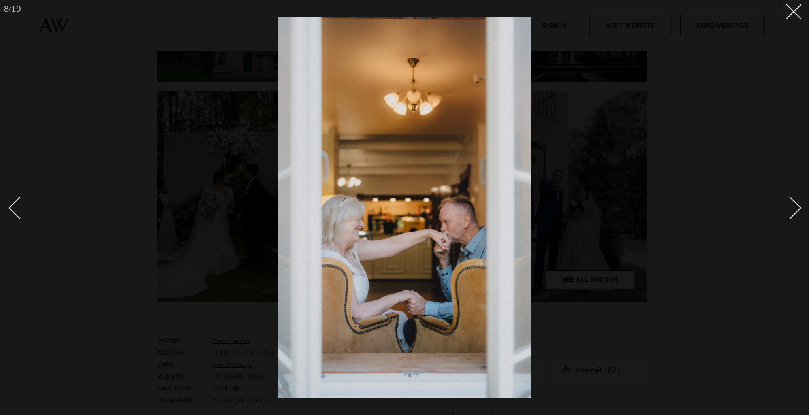
click at [793, 213] on div "Next slide" at bounding box center [790, 208] width 23 height 23
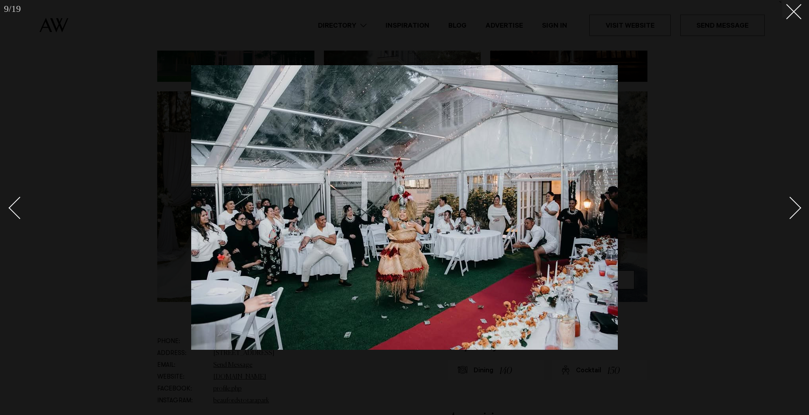
click at [793, 213] on div "Next slide" at bounding box center [790, 208] width 23 height 23
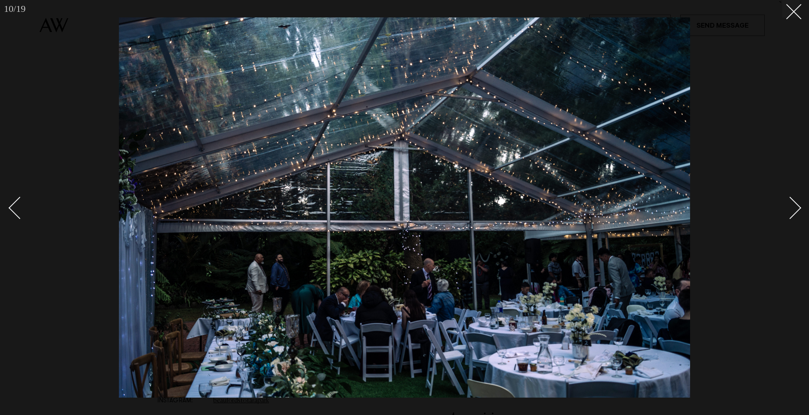
click at [793, 213] on div "Next slide" at bounding box center [790, 208] width 23 height 23
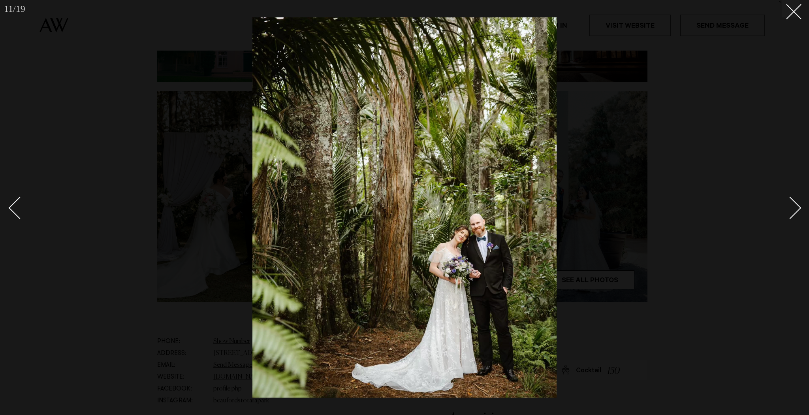
click at [793, 213] on div "Next slide" at bounding box center [790, 208] width 23 height 23
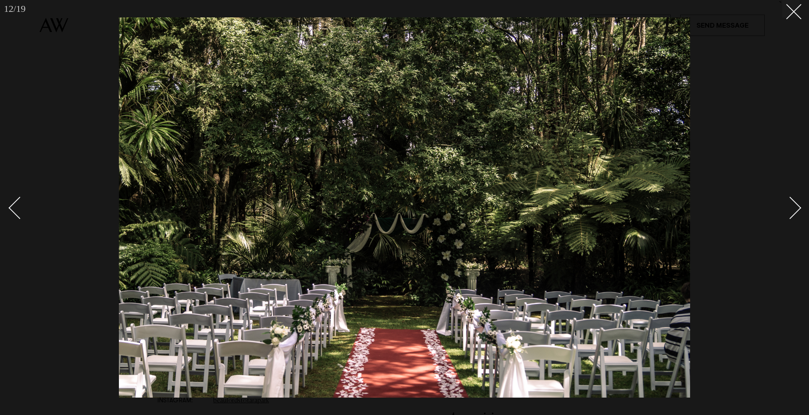
click at [793, 213] on div "Next slide" at bounding box center [790, 208] width 23 height 23
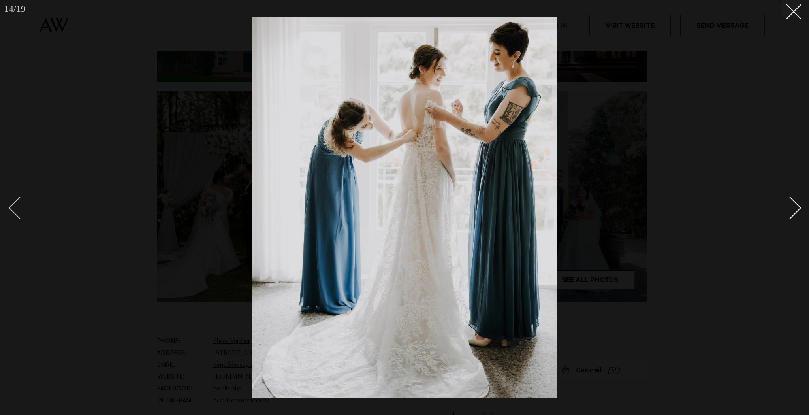
click at [13, 205] on div "Previous slide" at bounding box center [20, 208] width 23 height 23
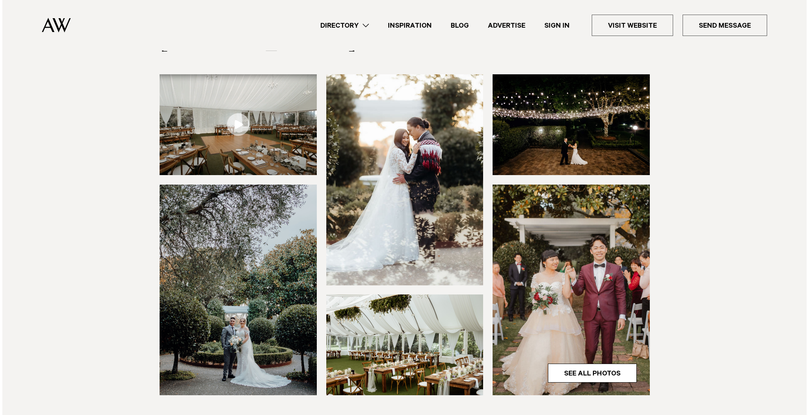
scroll to position [95, 0]
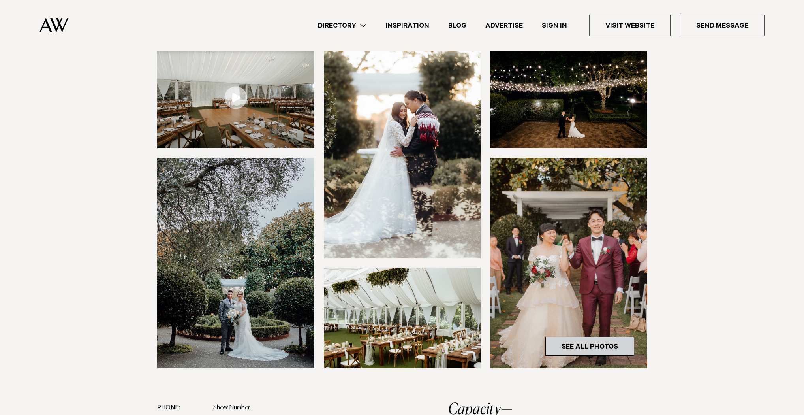
click at [622, 344] on link "See All Photos" at bounding box center [590, 346] width 89 height 19
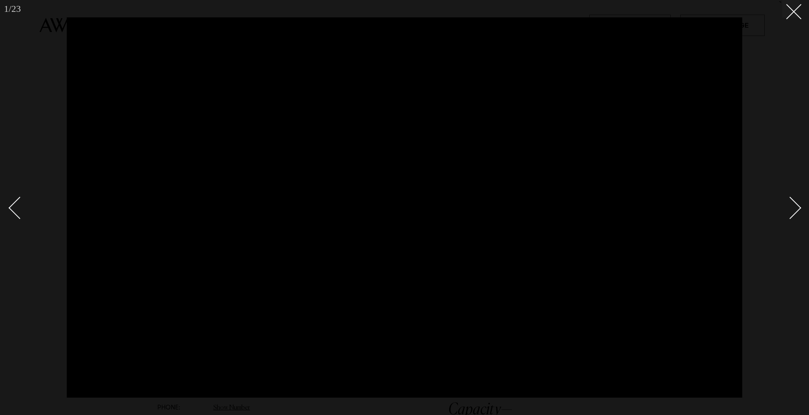
click at [788, 207] on div "Next slide" at bounding box center [790, 208] width 23 height 23
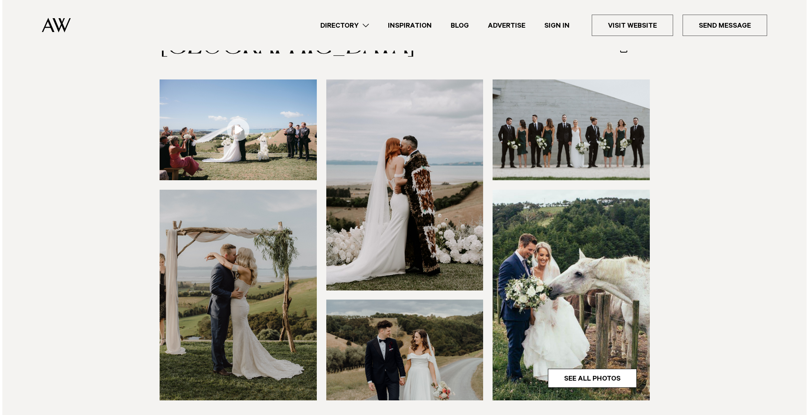
scroll to position [63, 0]
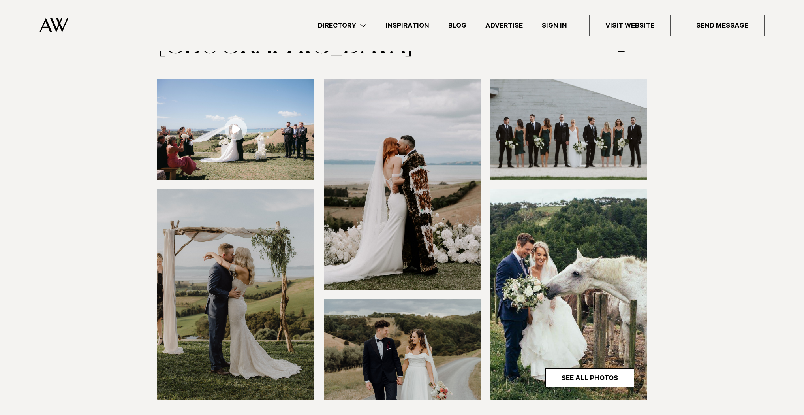
click at [270, 261] on img at bounding box center [235, 294] width 157 height 211
